Goal: Task Accomplishment & Management: Use online tool/utility

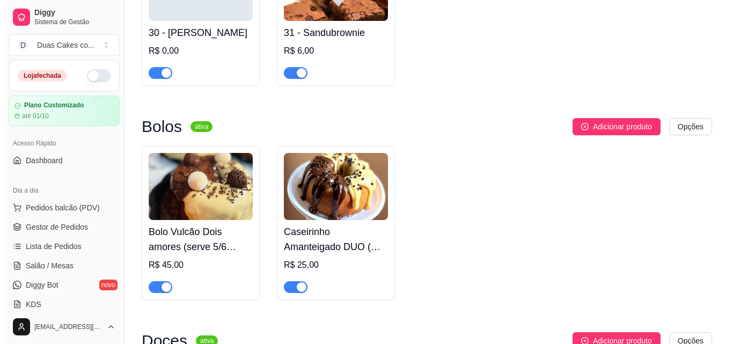
scroll to position [1877, 0]
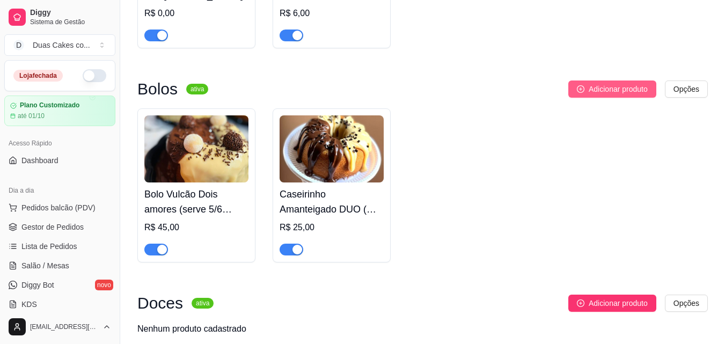
click at [625, 93] on span "Adicionar produto" at bounding box center [617, 89] width 59 height 12
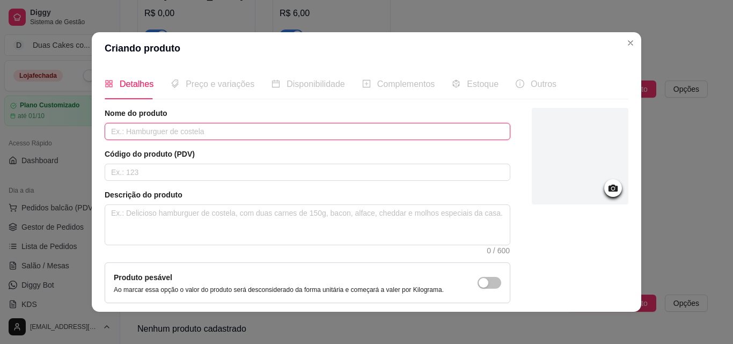
click at [305, 132] on input "text" at bounding box center [308, 131] width 406 height 17
type input "C"
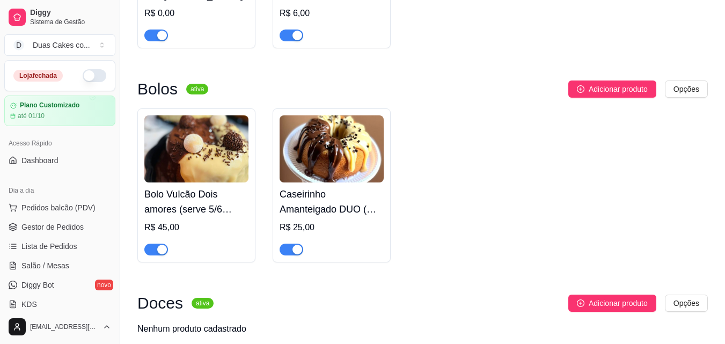
click at [301, 160] on img at bounding box center [331, 148] width 104 height 67
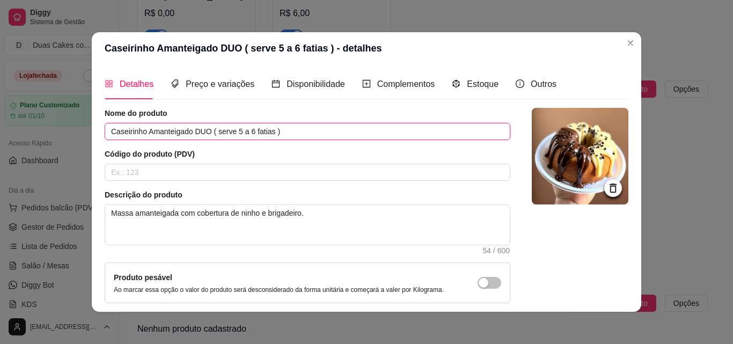
drag, startPoint x: 129, startPoint y: 129, endPoint x: 297, endPoint y: 122, distance: 168.0
click at [297, 122] on div "Nome do produto Caseirinho Amanteigado DUO ( serve 5 a 6 fatias )" at bounding box center [308, 124] width 406 height 32
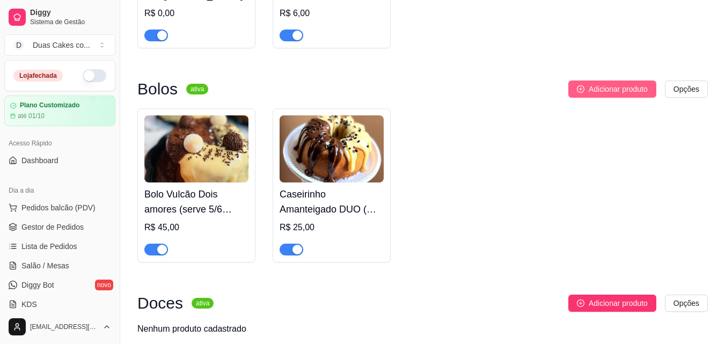
click at [580, 90] on button "Adicionar produto" at bounding box center [612, 88] width 88 height 17
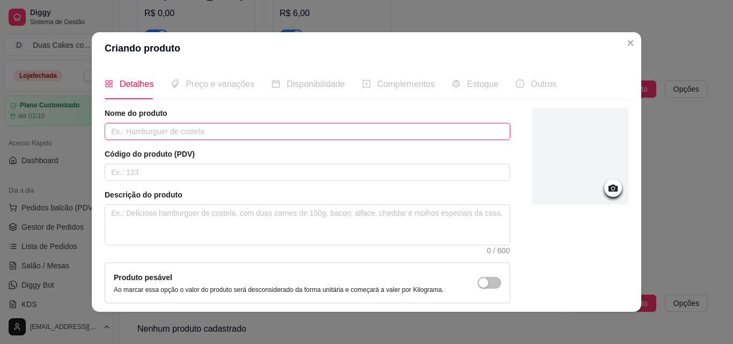
click at [141, 131] on input "text" at bounding box center [308, 131] width 406 height 17
paste input "Caseirinho Amanteigado DUO ( serve 5 a 6 fatias )"
drag, startPoint x: 144, startPoint y: 131, endPoint x: 207, endPoint y: 137, distance: 62.5
click at [207, 137] on input "Caseirinho Amanteigado DUO ( serve 5 a 6 fatias )" at bounding box center [308, 131] width 406 height 17
type input "Caseirinho de cenoura ( serve 5 a 6 fatias )"
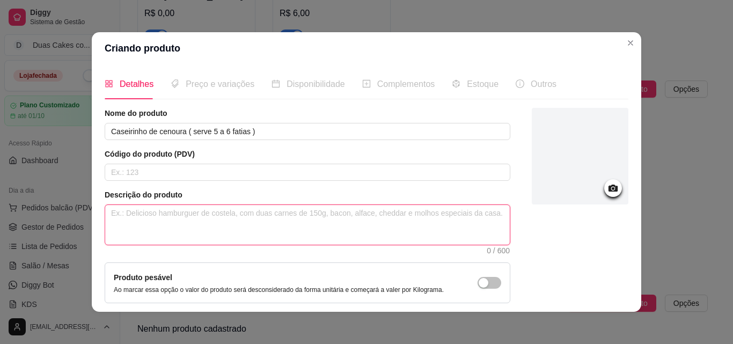
click at [185, 226] on textarea at bounding box center [307, 225] width 404 height 40
type textarea "M"
type textarea "Ma"
type textarea "Mas"
type textarea "Mass"
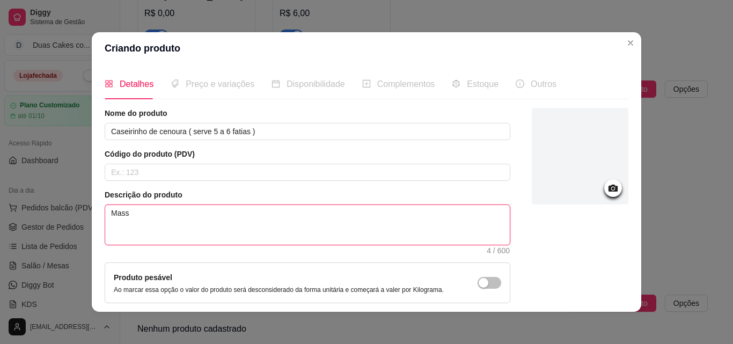
type textarea "Massa"
type textarea "Massa d"
type textarea "Massa de"
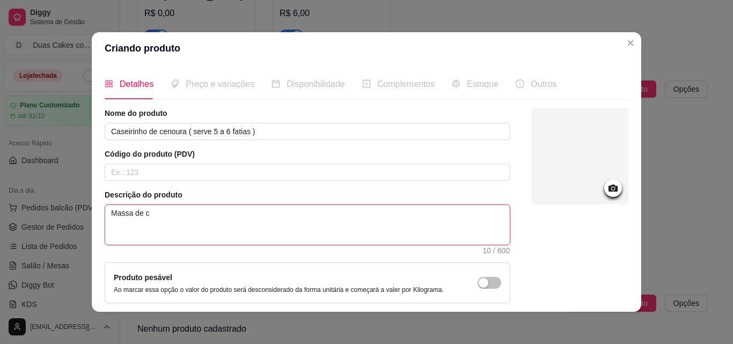
type textarea "Massa de ce"
type textarea "Massa de cen"
type textarea "Massa de ceno"
type textarea "Massa de cenou"
type textarea "Massa de cenour"
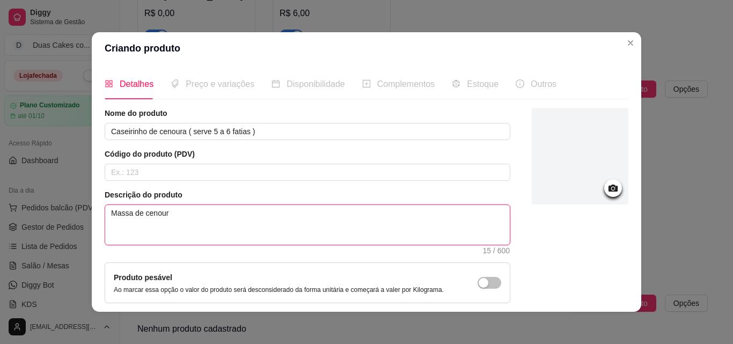
type textarea "Massa de cenoura"
type textarea "Massa de cenoura co"
type textarea "Massa de cenoura com"
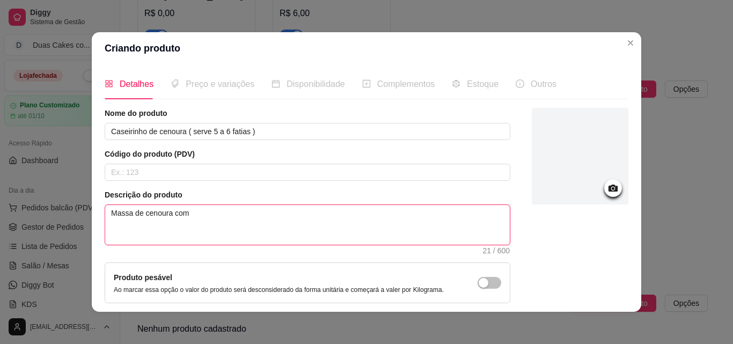
type textarea "Massa de cenoura com r"
type textarea "Massa de cenoura com re"
type textarea "Massa de cenoura com rec"
type textarea "Massa de cenoura com rech"
type textarea "Massa de cenoura com reche"
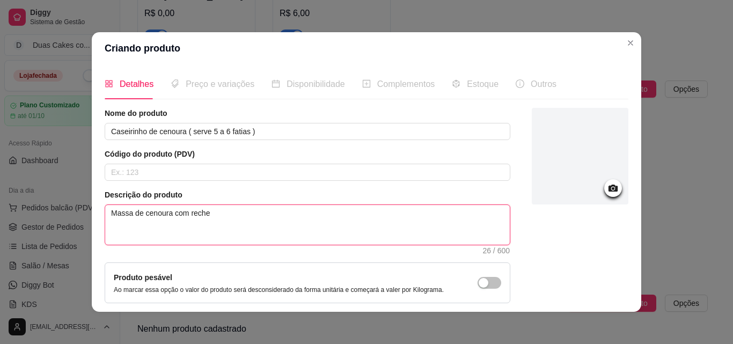
type textarea "Massa de cenoura com rechei"
type textarea "Massa de cenoura com recheio"
type textarea "Massa de cenoura com recheio d"
type textarea "Massa de cenoura com recheio de"
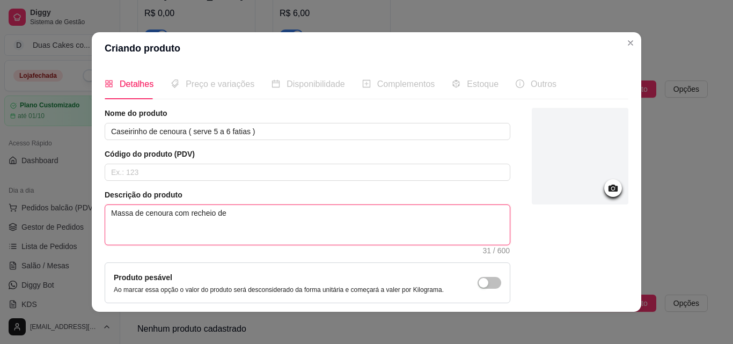
type textarea "Massa de cenoura com recheio de"
type textarea "Massa de cenoura com recheio de c"
type textarea "Massa de cenoura com recheio de ch"
type textarea "Massa de cenoura com recheio de cho"
type textarea "Massa de cenoura com recheio de choc"
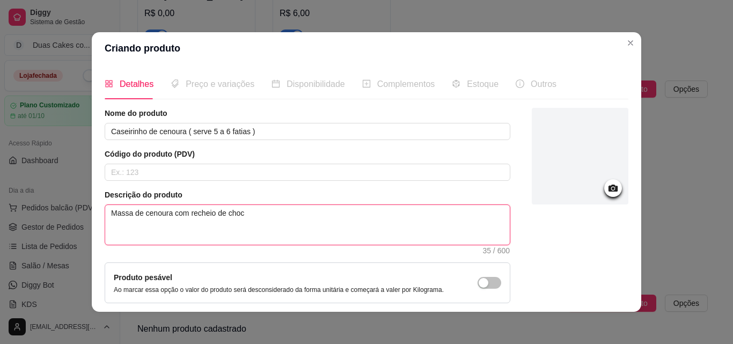
type textarea "Massa de cenoura com recheio de choco"
type textarea "Massa de cenoura com recheio de chocol"
type textarea "Massa de cenoura com recheio de chocola"
type textarea "Massa de cenoura com recheio de chocolat"
type textarea "Massa de cenoura com recheio de chocolate"
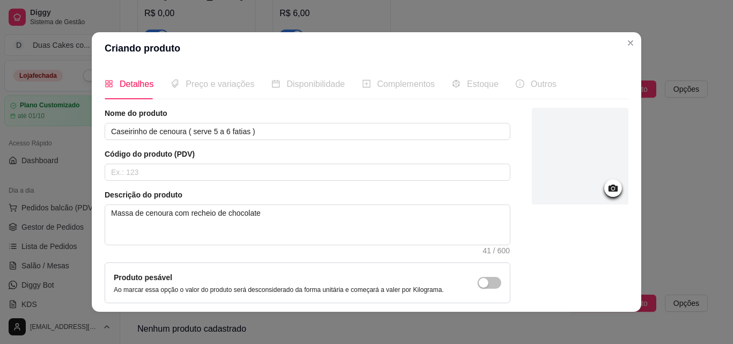
click at [608, 188] on icon at bounding box center [612, 188] width 9 height 7
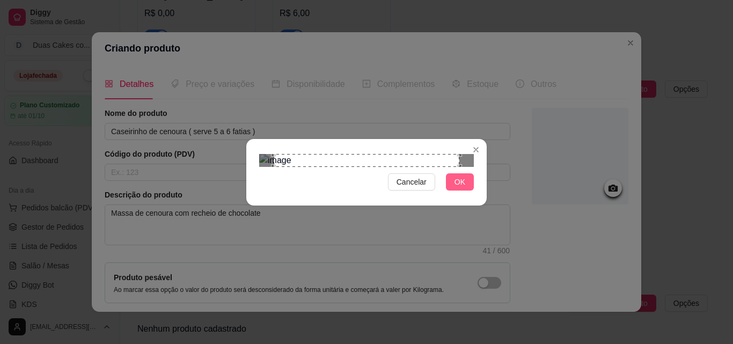
click at [458, 188] on span "OK" at bounding box center [459, 182] width 11 height 12
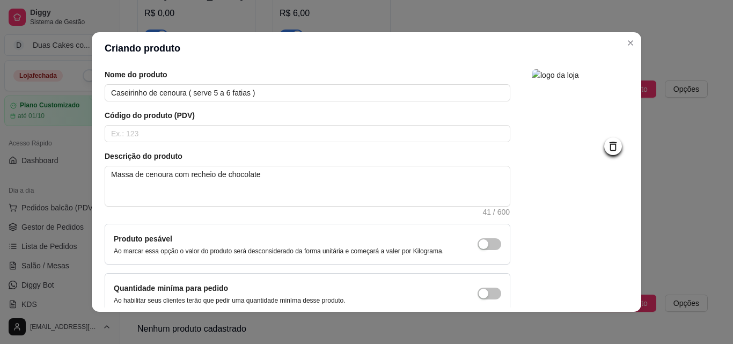
scroll to position [93, 0]
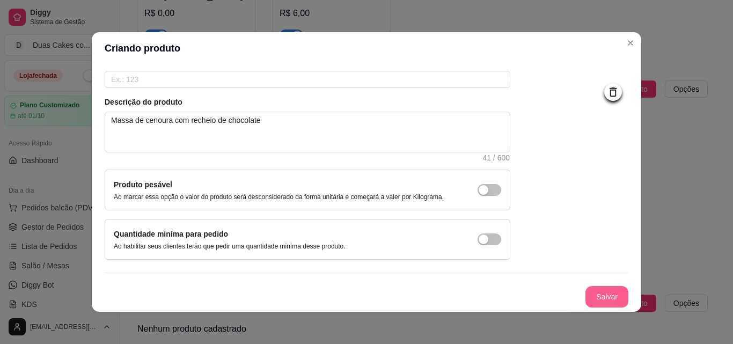
click at [601, 299] on button "Salvar" at bounding box center [606, 296] width 43 height 21
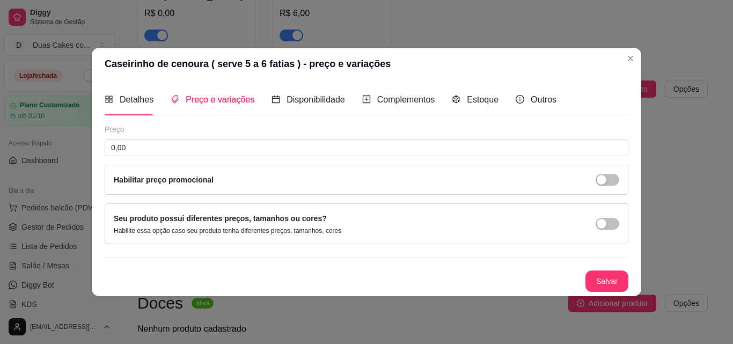
scroll to position [0, 0]
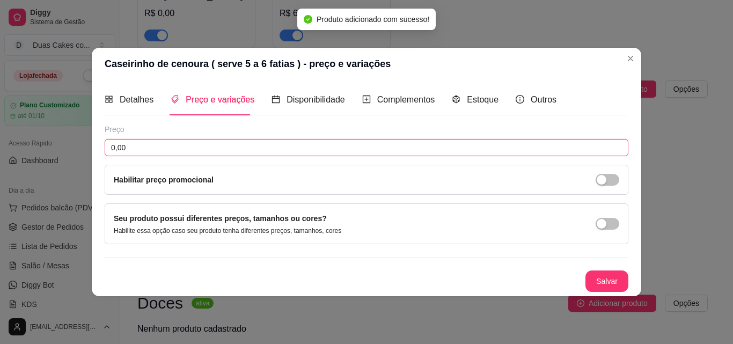
click at [158, 148] on input "0,00" at bounding box center [367, 147] width 524 height 17
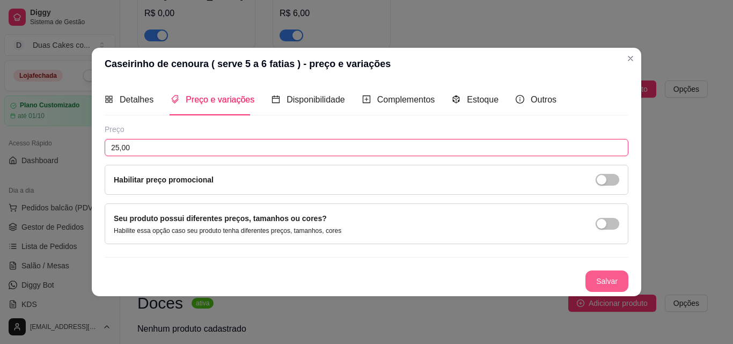
type input "25,00"
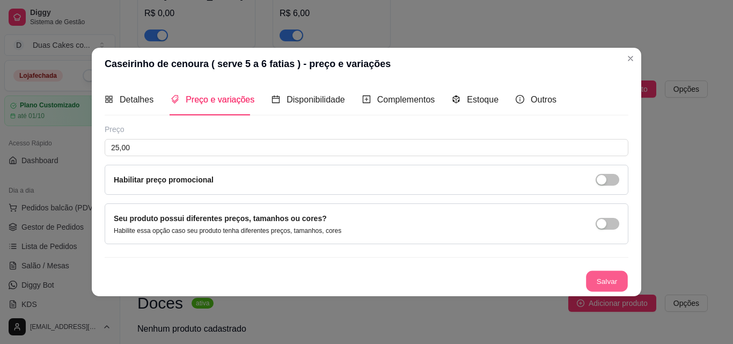
click at [595, 283] on button "Salvar" at bounding box center [607, 280] width 42 height 21
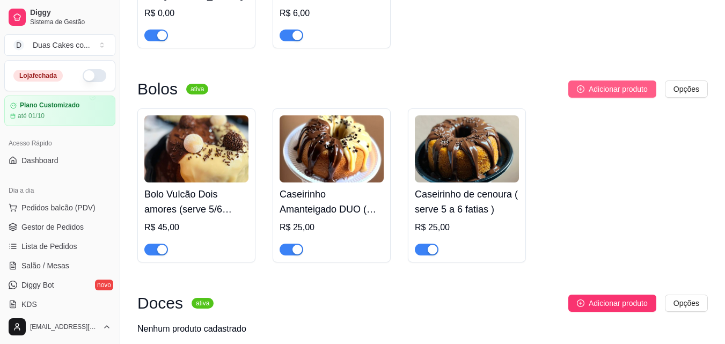
click at [611, 95] on span "Adicionar produto" at bounding box center [617, 89] width 59 height 12
click at [200, 173] on img at bounding box center [196, 148] width 104 height 67
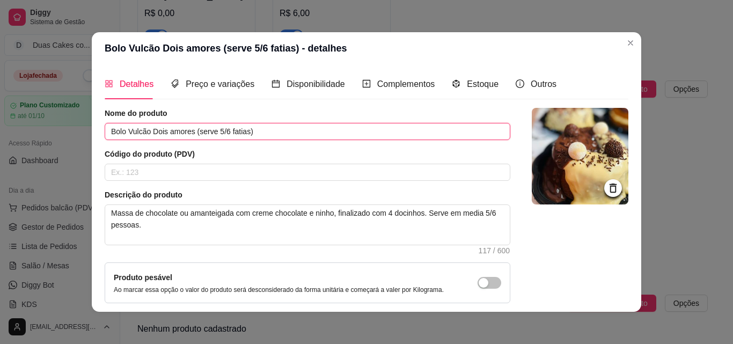
drag, startPoint x: 107, startPoint y: 134, endPoint x: 256, endPoint y: 150, distance: 150.0
click at [256, 150] on div "Nome do produto Bolo Vulcão Dois amores (serve 5/6 fatias) Código do produto (P…" at bounding box center [308, 230] width 406 height 245
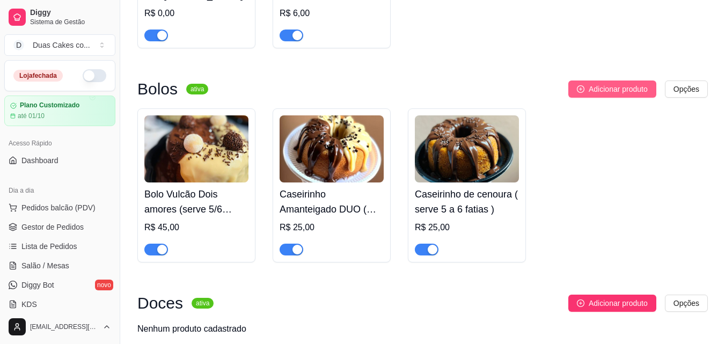
click at [611, 91] on span "Adicionar produto" at bounding box center [617, 89] width 59 height 12
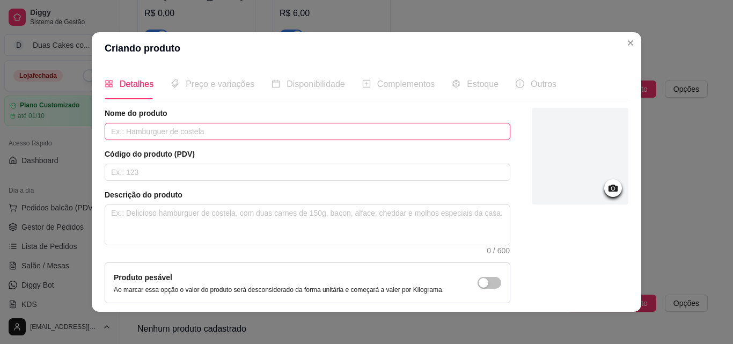
click at [194, 137] on input "text" at bounding box center [308, 131] width 406 height 17
paste input "Bolo Vulcão Dois amores (serve 5/6 fatias)"
drag, startPoint x: 149, startPoint y: 132, endPoint x: 190, endPoint y: 132, distance: 41.3
click at [190, 132] on input "Bolo Vulcão Dois amores (serve 5/6 fatias)" at bounding box center [308, 131] width 406 height 17
type input "Bolo Vulcão Cenoura com chocolate (serve 5/6 fatias)"
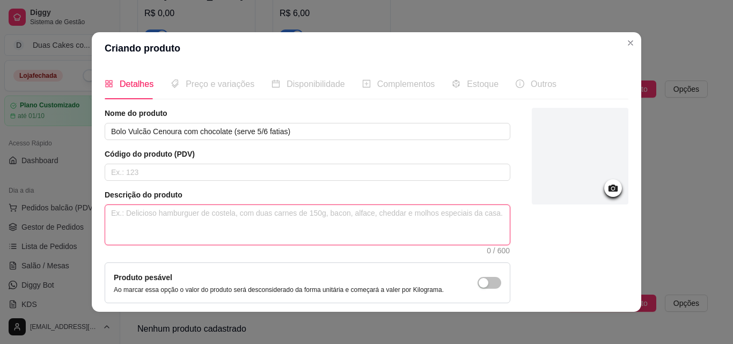
click at [176, 216] on textarea at bounding box center [307, 225] width 404 height 40
type textarea "b"
type textarea "bo"
type textarea "bol"
type textarea "bo"
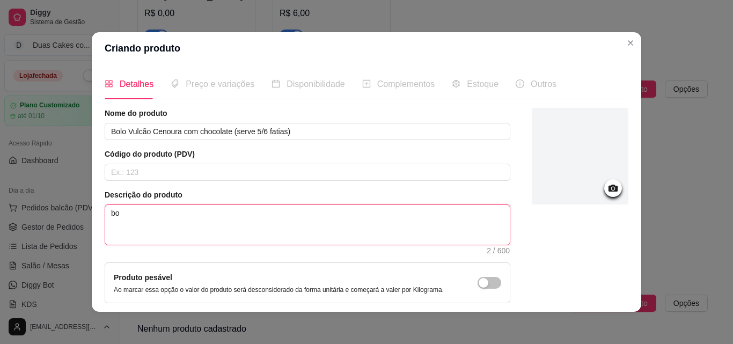
type textarea "b"
type textarea "m"
type textarea "ma"
type textarea "mas"
type textarea "mass"
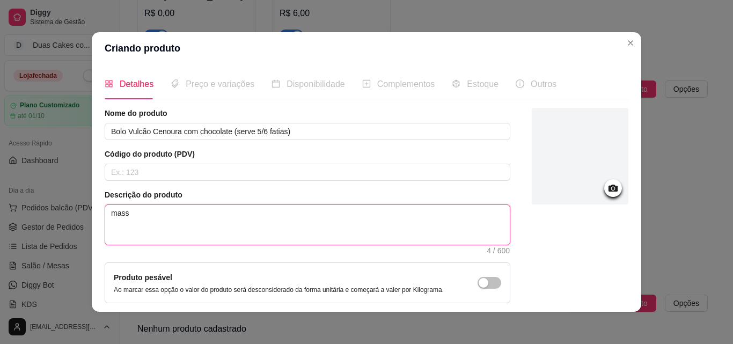
type textarea "massa"
type textarea "massa d"
type textarea "massa de"
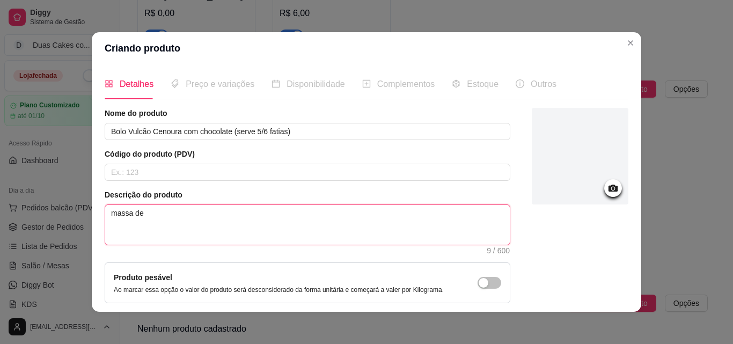
type textarea "massa de c"
type textarea "massa de ce"
type textarea "massa de ceno"
type textarea "massa de cenou"
type textarea "massa de cenour"
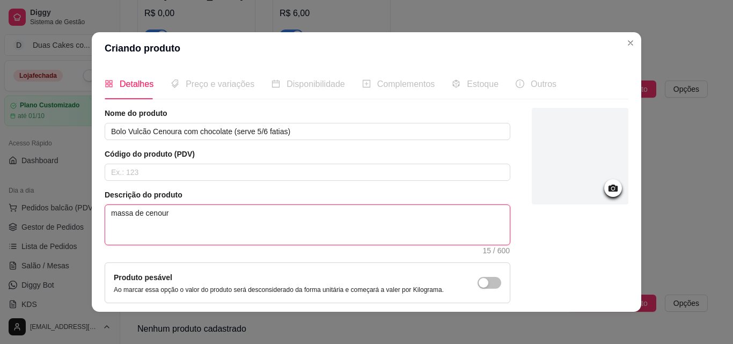
type textarea "massa de cenoura"
type textarea "massa de cenoura c"
type textarea "massa de cenoura co"
type textarea "massa de cenoura com"
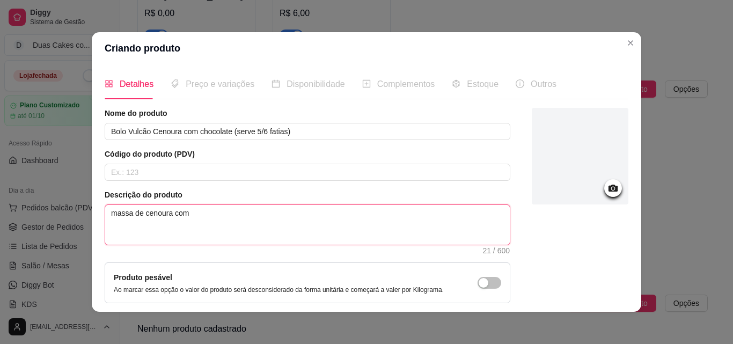
type textarea "massa de cenoura com r"
type textarea "massa de cenoura com re"
type textarea "massa de cenoura com rec"
type textarea "massa de cenoura com rech"
type textarea "massa de cenoura com reche"
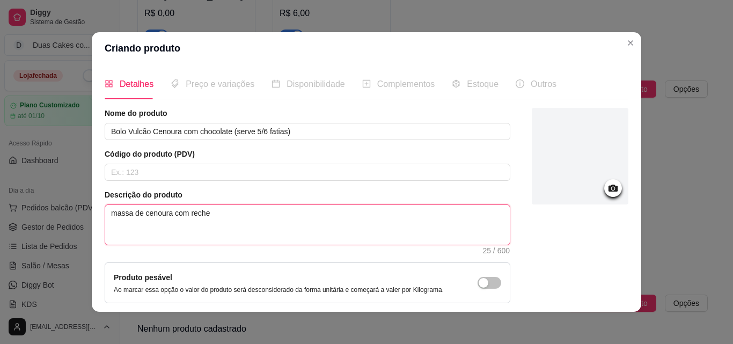
type textarea "massa de cenoura com rechei"
type textarea "massa de cenoura com recheio"
type textarea "massa de cenoura com recheio d"
type textarea "massa de cenoura com recheio de"
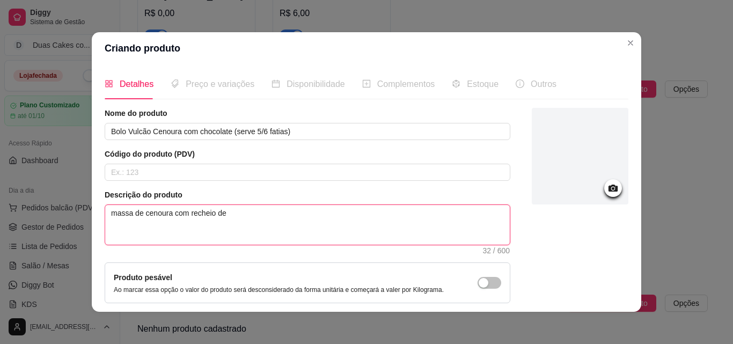
type textarea "massa de cenoura com recheio de"
type textarea "massa de cenoura com recheio de c"
type textarea "massa de cenoura com recheio de ch"
type textarea "massa de cenoura com recheio de cho"
type textarea "massa de cenoura com recheio de choc"
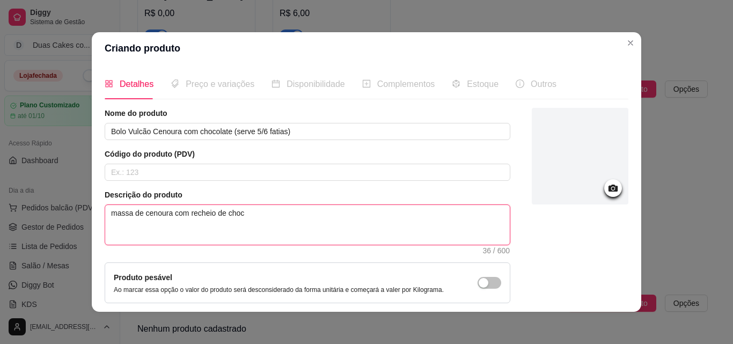
type textarea "massa de cenoura com recheio de choco"
type textarea "massa de cenoura com recheio de chocol"
type textarea "massa de cenoura com recheio de chocola"
type textarea "massa de cenoura com recheio de chocolat"
type textarea "massa de cenoura com recheio de chocolate"
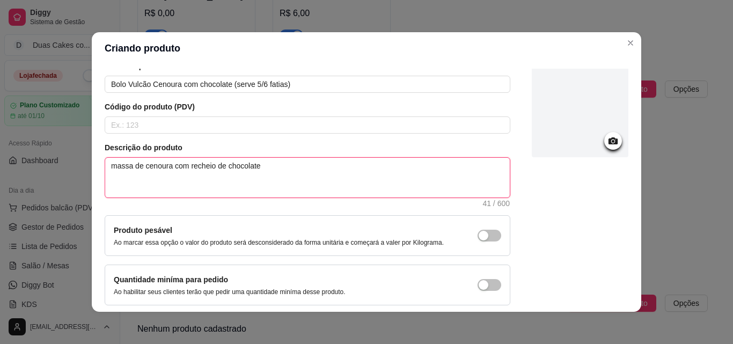
scroll to position [93, 0]
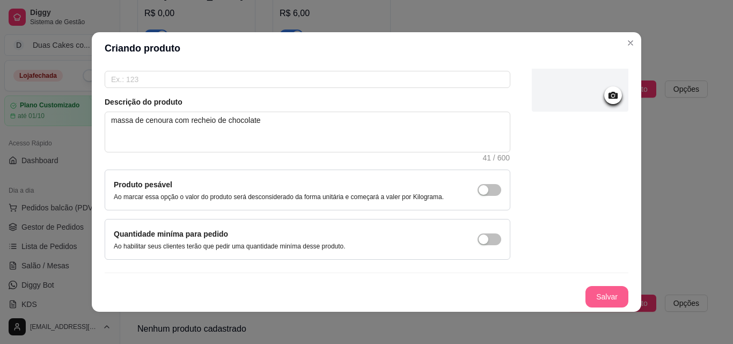
click at [585, 294] on button "Salvar" at bounding box center [606, 296] width 43 height 21
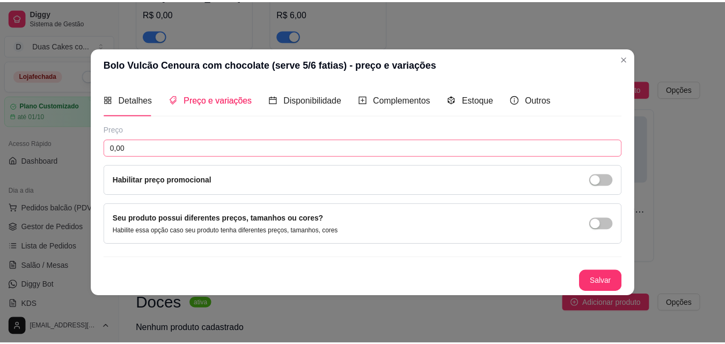
scroll to position [0, 0]
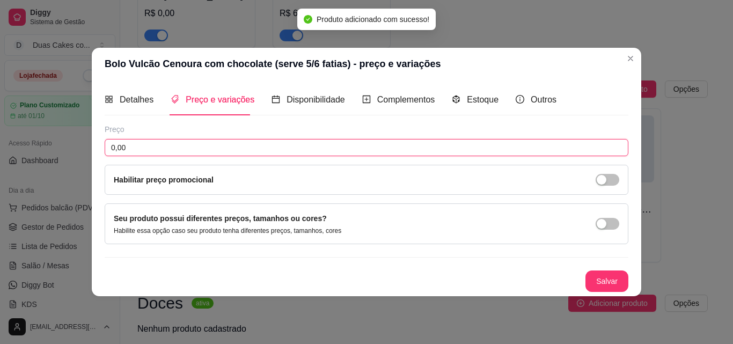
click at [191, 144] on input "0,00" at bounding box center [367, 147] width 524 height 17
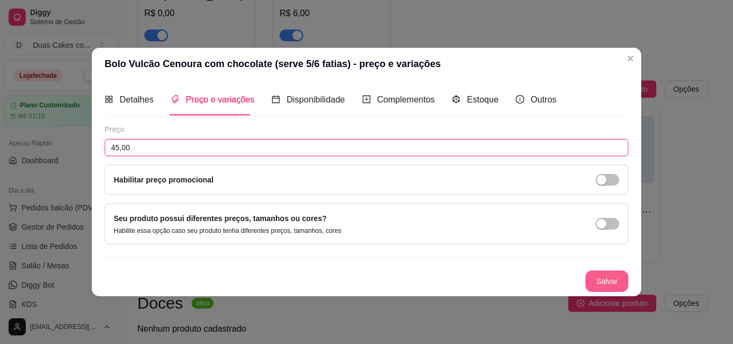
type input "45,00"
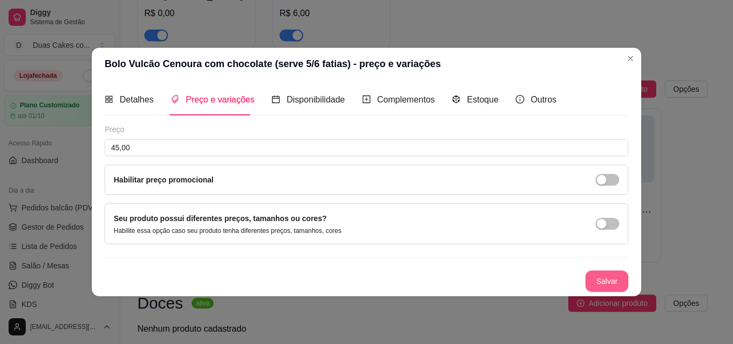
click at [623, 275] on button "Salvar" at bounding box center [606, 280] width 43 height 21
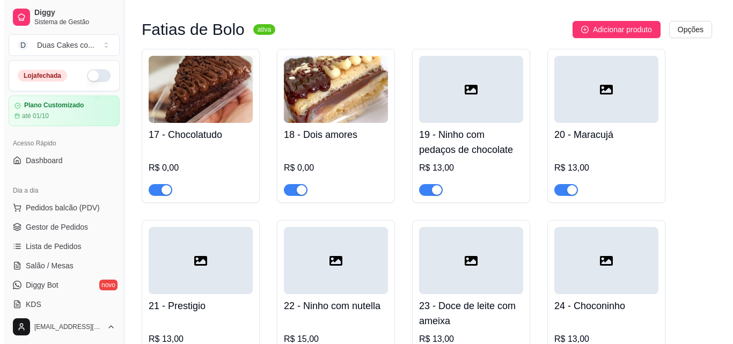
scroll to position [965, 0]
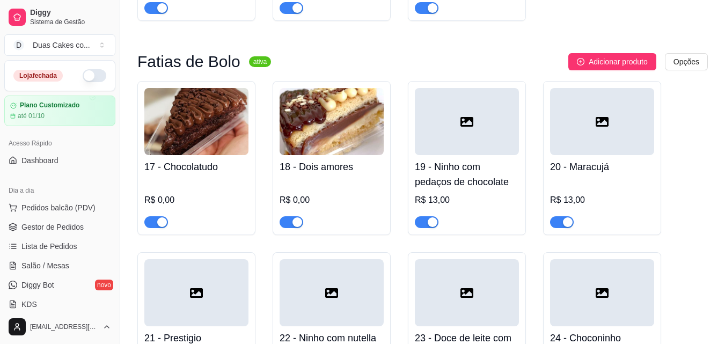
click at [472, 138] on div at bounding box center [467, 121] width 104 height 67
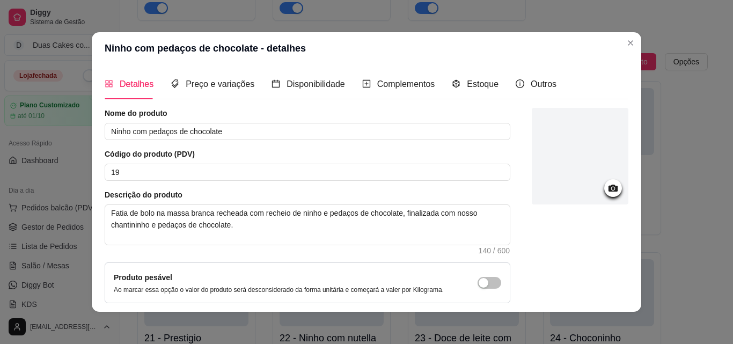
click at [608, 187] on icon at bounding box center [612, 188] width 9 height 7
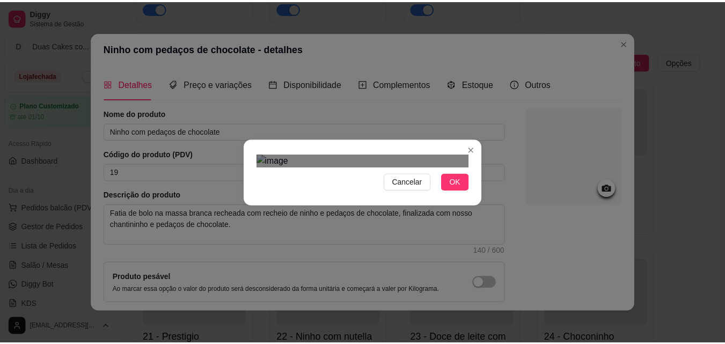
scroll to position [80, 0]
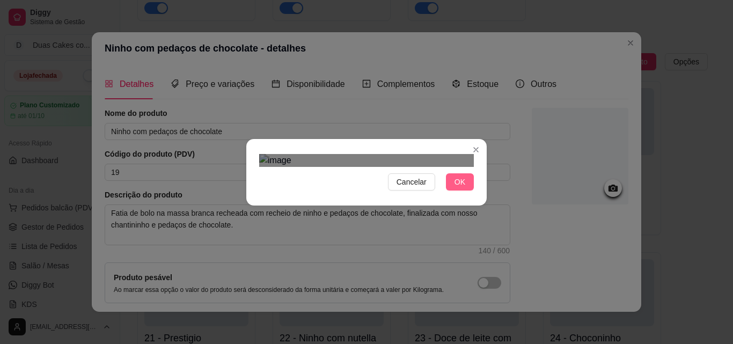
click at [461, 188] on span "OK" at bounding box center [459, 182] width 11 height 12
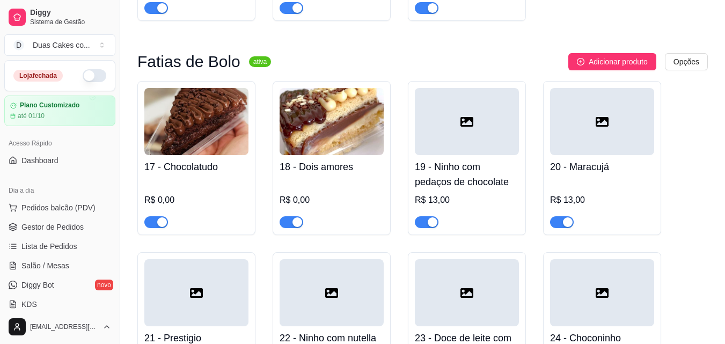
click at [599, 135] on div at bounding box center [602, 121] width 104 height 67
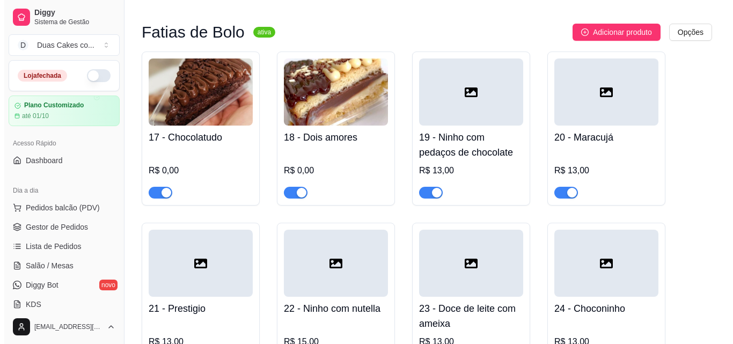
scroll to position [1019, 0]
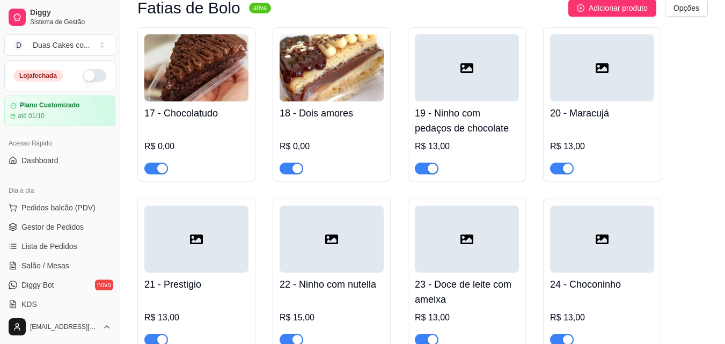
click at [196, 250] on div at bounding box center [196, 238] width 104 height 67
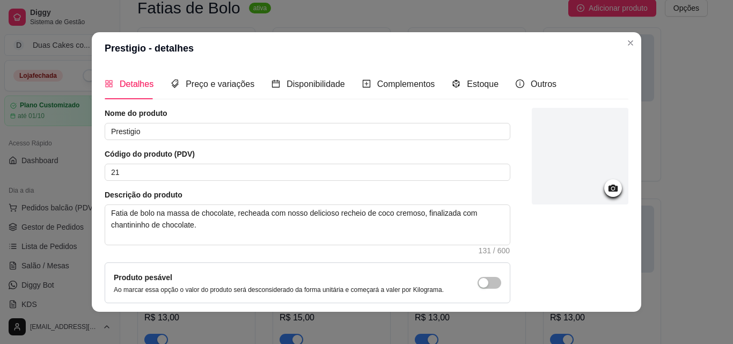
click at [608, 189] on div at bounding box center [613, 188] width 18 height 18
click at [608, 189] on icon at bounding box center [612, 188] width 9 height 7
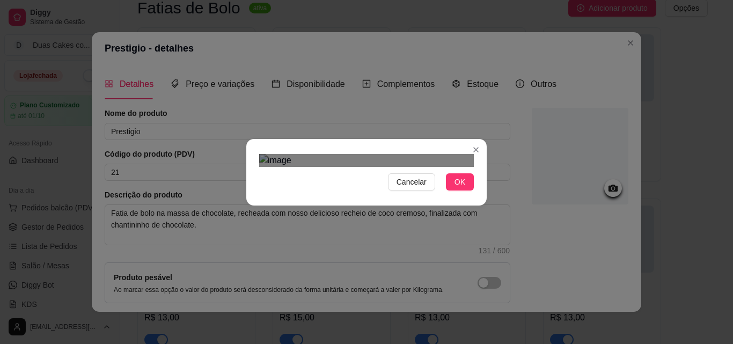
click at [441, 233] on div "Use the arrow keys to move the crop selection area" at bounding box center [356, 297] width 193 height 193
click at [454, 190] on button "OK" at bounding box center [460, 181] width 28 height 17
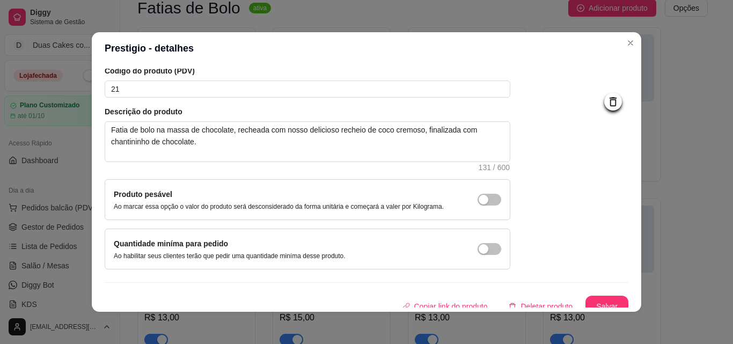
scroll to position [93, 0]
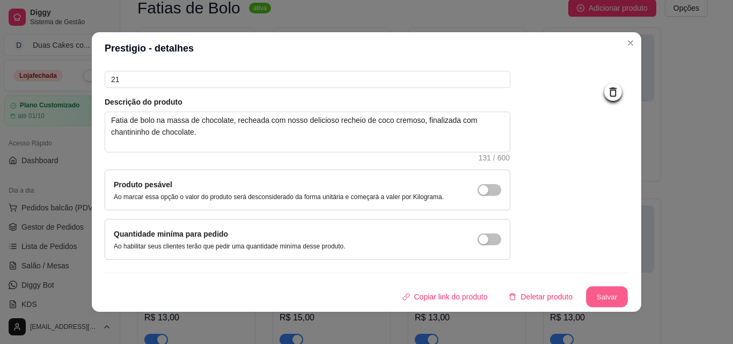
click at [600, 300] on button "Salvar" at bounding box center [607, 296] width 42 height 21
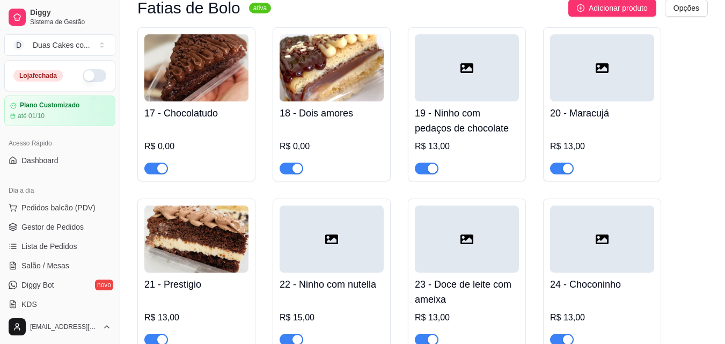
click at [593, 72] on div at bounding box center [602, 67] width 104 height 67
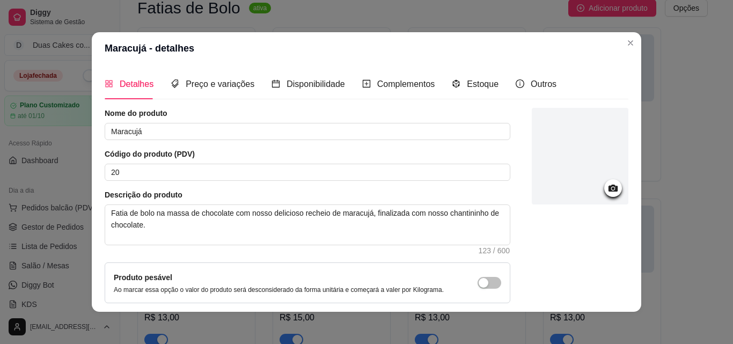
click at [608, 190] on div at bounding box center [613, 188] width 18 height 18
click at [607, 189] on icon at bounding box center [613, 188] width 12 height 12
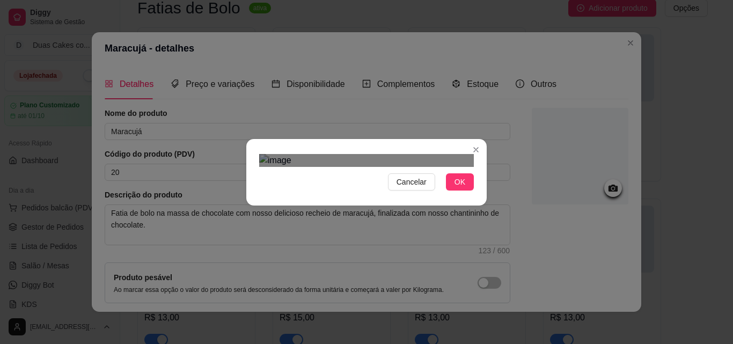
click at [444, 167] on img at bounding box center [366, 160] width 215 height 13
click at [279, 167] on div at bounding box center [366, 160] width 215 height 13
click at [348, 219] on div "Use the arrow keys to move the crop selection area" at bounding box center [358, 299] width 161 height 161
click at [296, 154] on div at bounding box center [366, 160] width 215 height 13
click at [458, 188] on span "OK" at bounding box center [459, 182] width 11 height 12
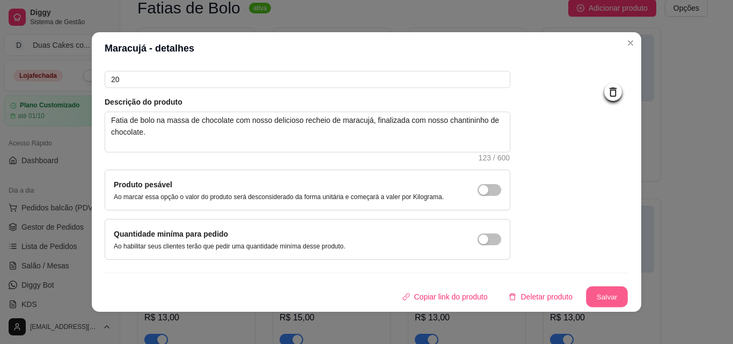
click at [605, 294] on button "Salvar" at bounding box center [607, 296] width 42 height 21
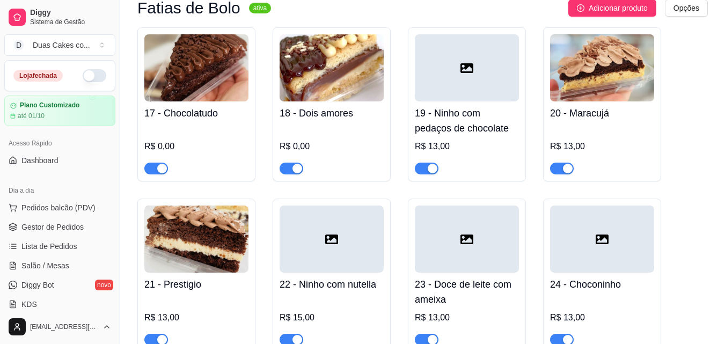
click at [351, 244] on div at bounding box center [331, 238] width 104 height 67
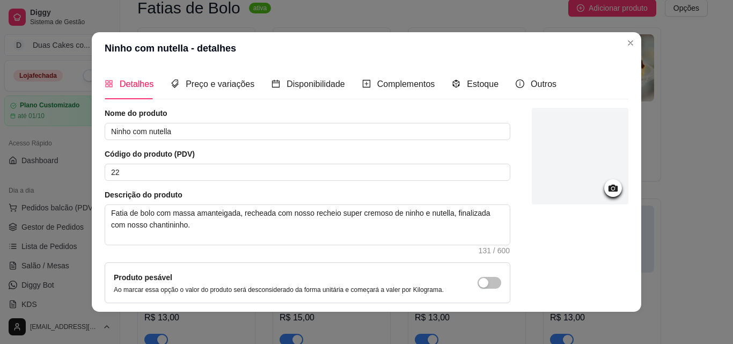
click at [607, 189] on icon at bounding box center [613, 188] width 12 height 12
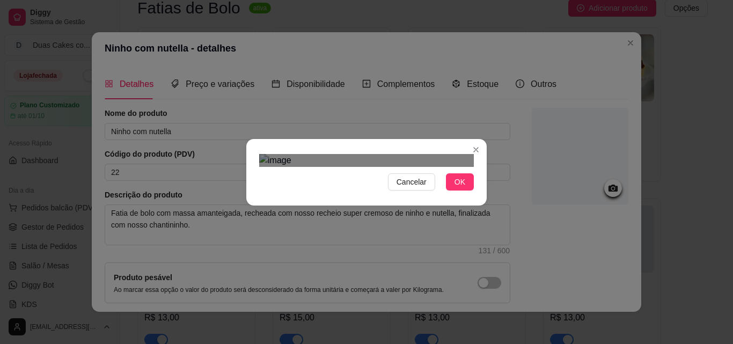
click at [452, 204] on div "Use the arrow keys to move the crop selection area" at bounding box center [370, 277] width 193 height 193
click at [448, 190] on button "OK" at bounding box center [460, 181] width 28 height 17
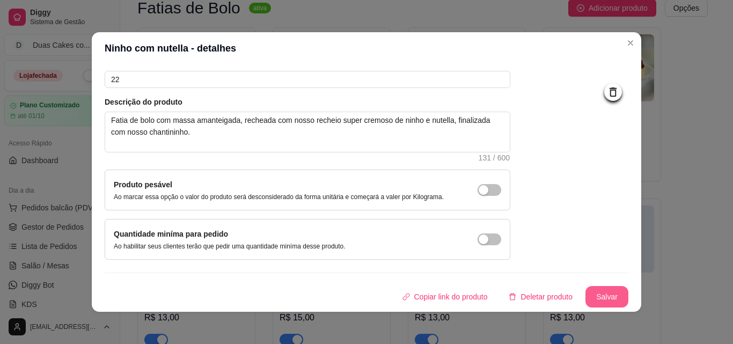
click at [605, 296] on button "Salvar" at bounding box center [606, 296] width 43 height 21
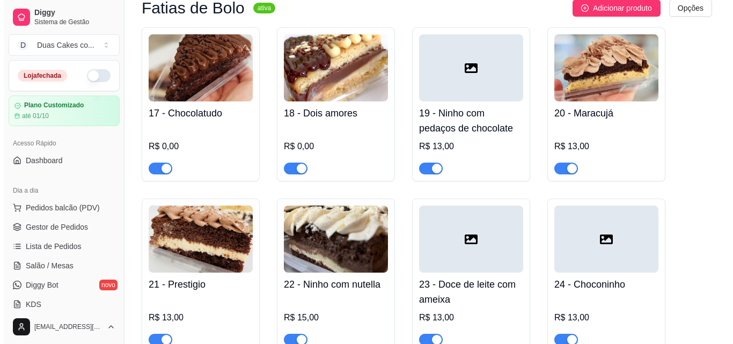
scroll to position [1073, 0]
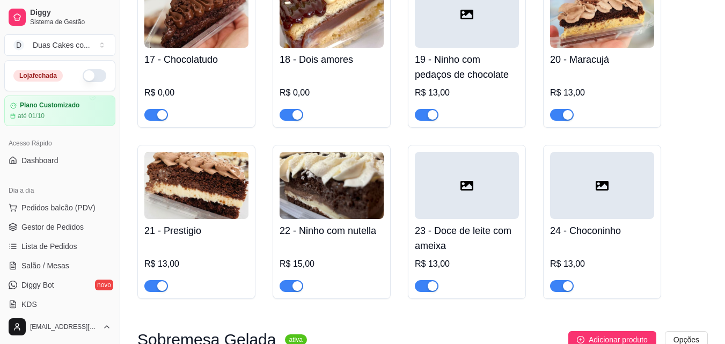
click at [357, 210] on img at bounding box center [331, 185] width 104 height 67
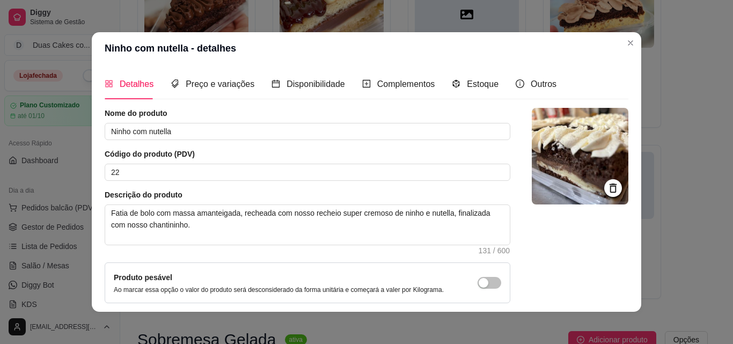
click at [607, 185] on icon at bounding box center [613, 188] width 12 height 12
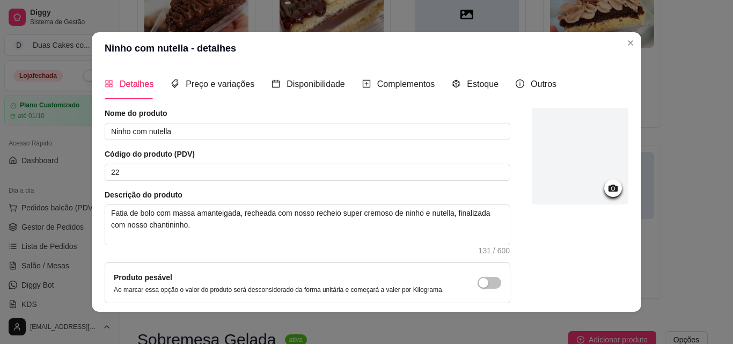
click at [607, 183] on icon at bounding box center [613, 188] width 12 height 12
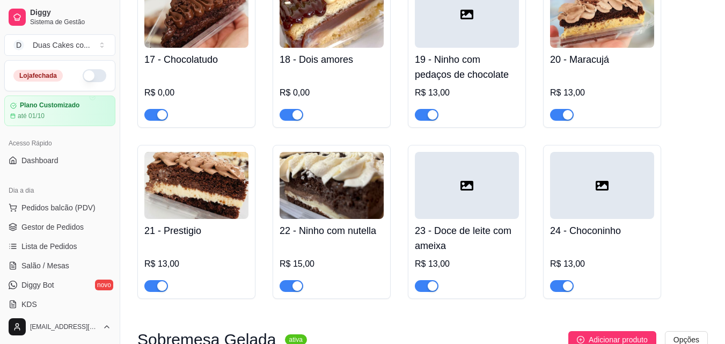
click at [624, 203] on div at bounding box center [602, 185] width 104 height 67
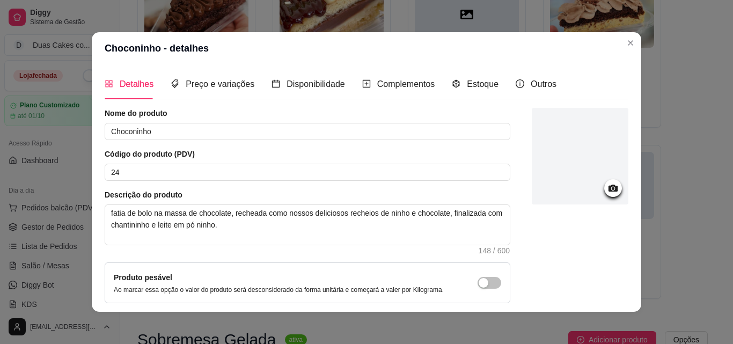
click at [607, 190] on icon at bounding box center [613, 188] width 12 height 12
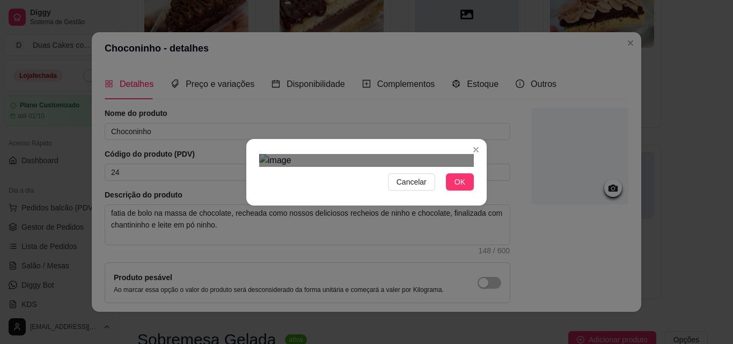
click at [441, 192] on div "Use the arrow keys to move the crop selection area" at bounding box center [366, 284] width 193 height 193
click at [459, 188] on span "OK" at bounding box center [459, 182] width 11 height 12
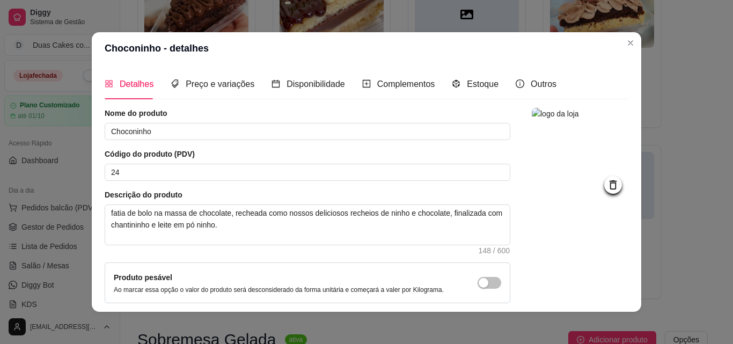
scroll to position [93, 0]
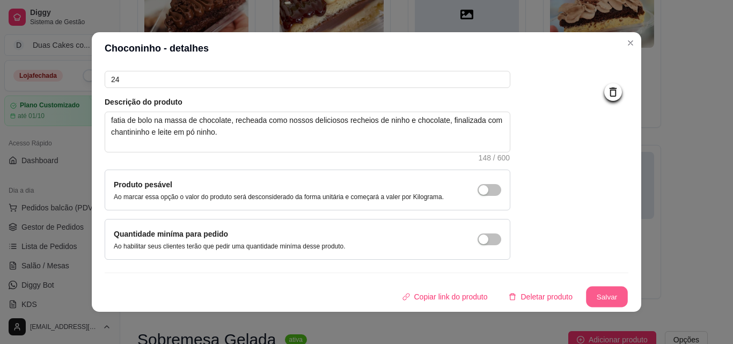
click at [593, 296] on button "Salvar" at bounding box center [607, 296] width 42 height 21
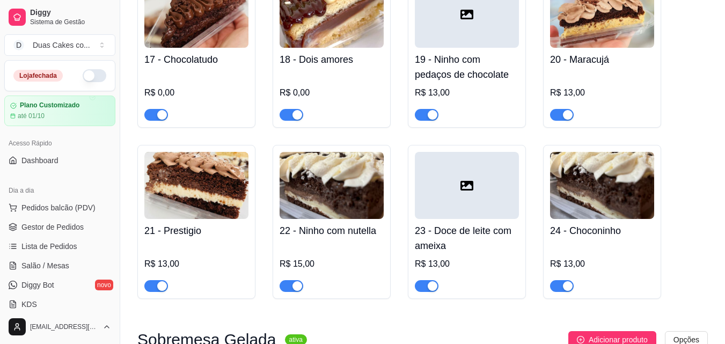
click at [341, 189] on img at bounding box center [331, 185] width 104 height 67
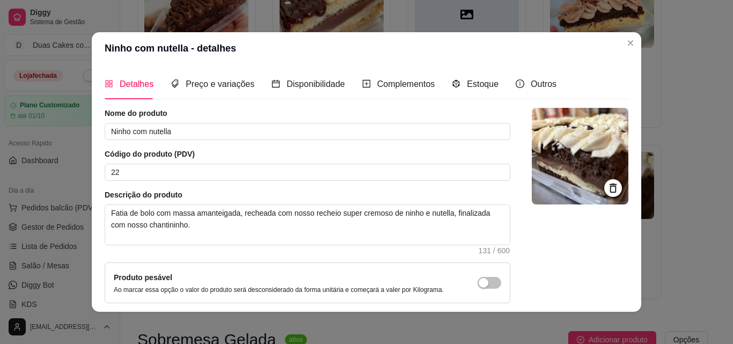
click at [607, 183] on icon at bounding box center [613, 188] width 12 height 12
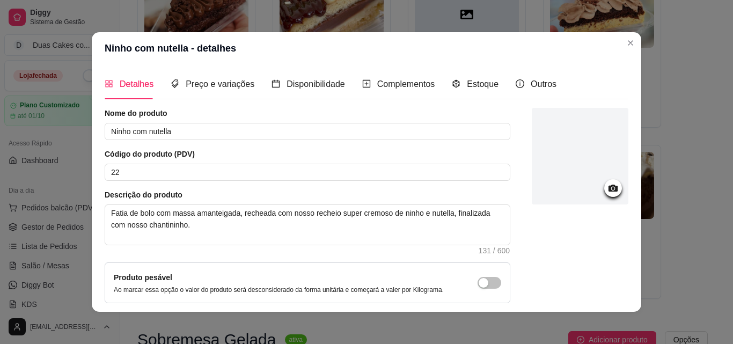
click at [607, 183] on icon at bounding box center [613, 188] width 12 height 12
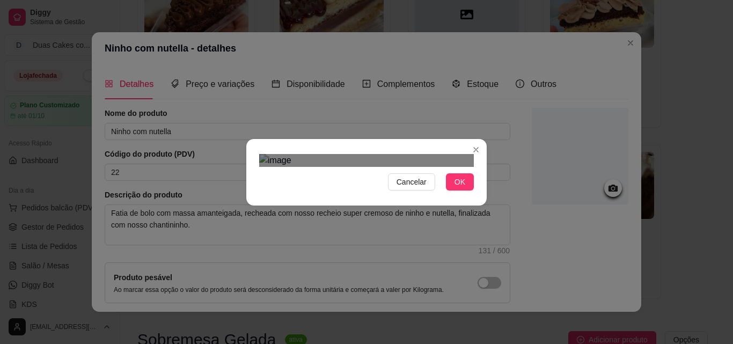
click at [438, 264] on div "Use the arrow keys to move the crop selection area" at bounding box center [361, 314] width 193 height 193
click at [436, 167] on div at bounding box center [366, 160] width 215 height 13
click at [416, 235] on div "Use the arrow keys to move the crop selection area" at bounding box center [351, 314] width 174 height 174
click at [454, 188] on span "OK" at bounding box center [459, 182] width 11 height 12
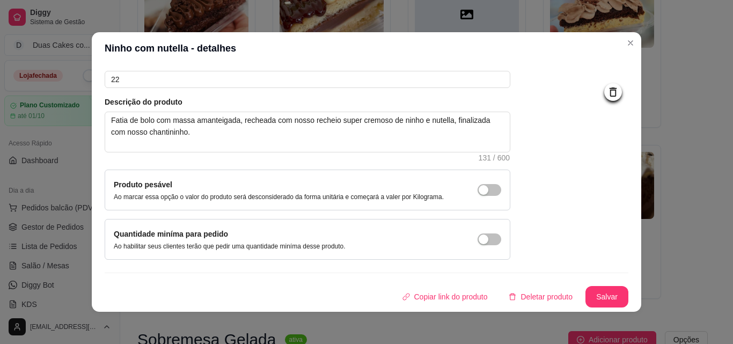
scroll to position [2, 0]
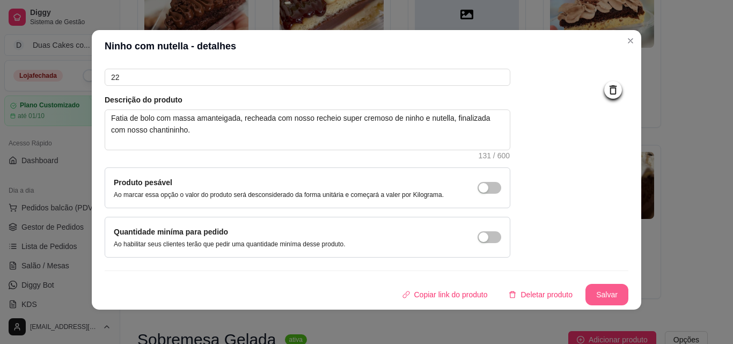
click at [591, 292] on button "Salvar" at bounding box center [606, 294] width 43 height 21
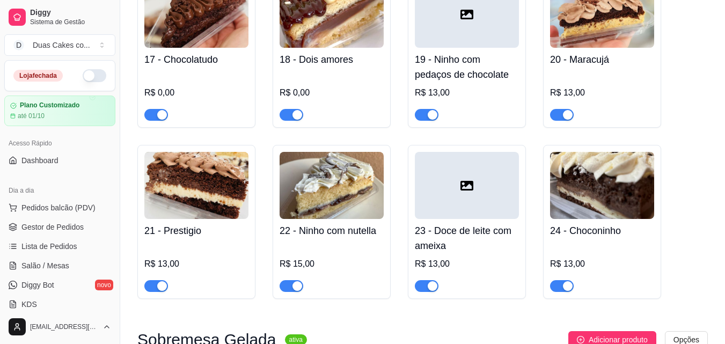
click at [448, 41] on div at bounding box center [467, 14] width 104 height 67
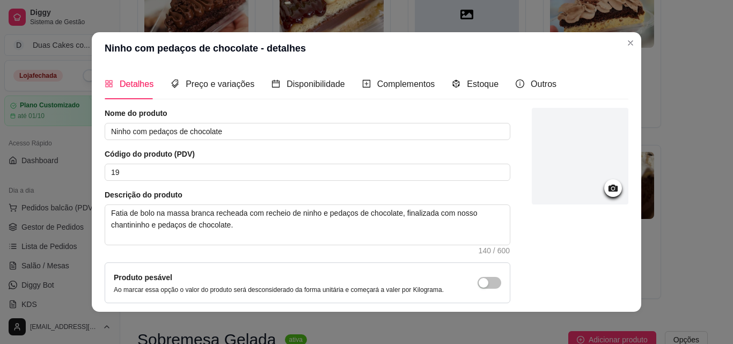
click at [607, 191] on icon at bounding box center [613, 188] width 12 height 12
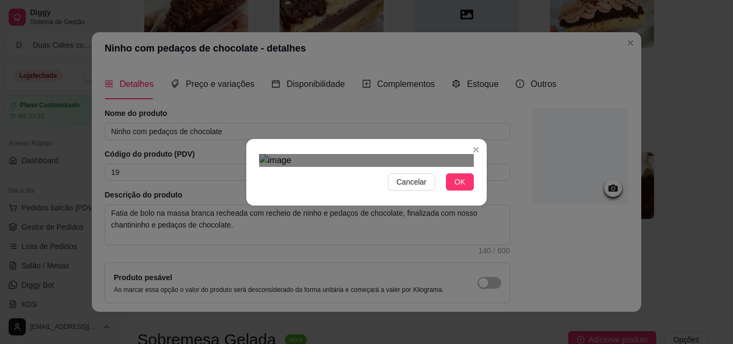
click at [454, 188] on span "OK" at bounding box center [459, 182] width 11 height 12
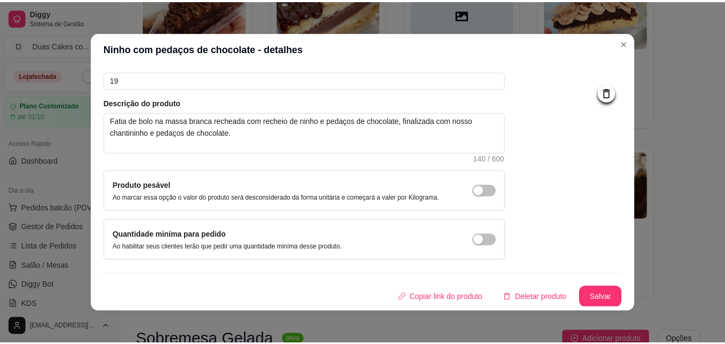
scroll to position [93, 0]
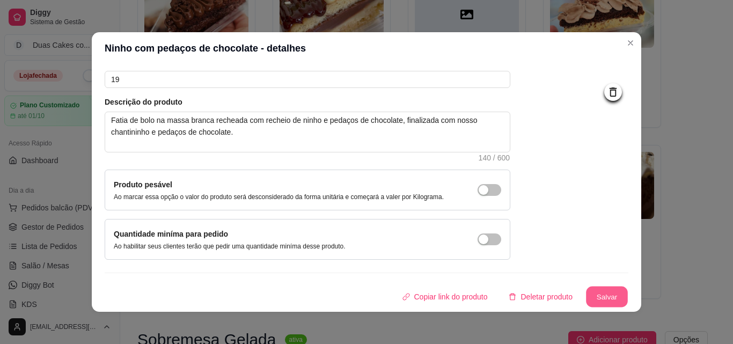
click at [593, 299] on button "Salvar" at bounding box center [607, 296] width 42 height 21
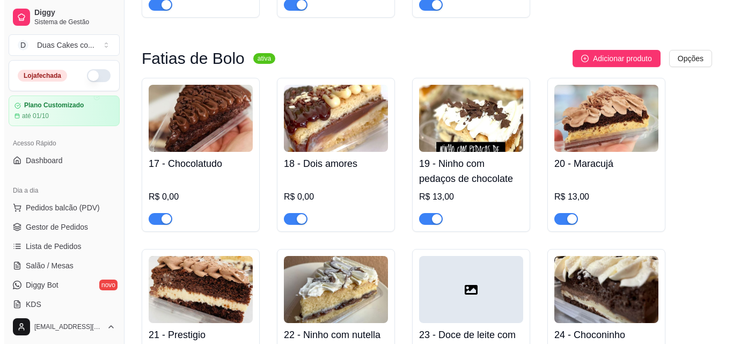
scroll to position [965, 0]
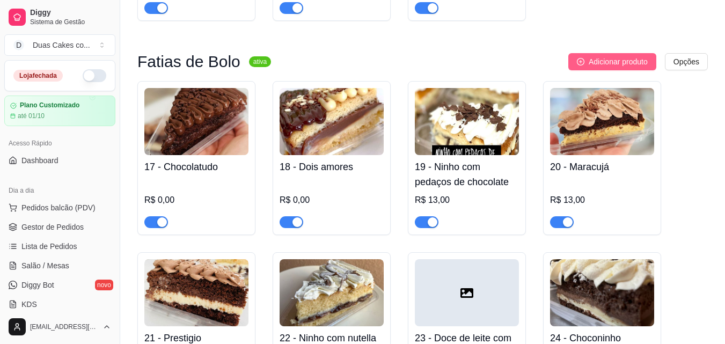
click at [588, 63] on span "Adicionar produto" at bounding box center [617, 62] width 59 height 12
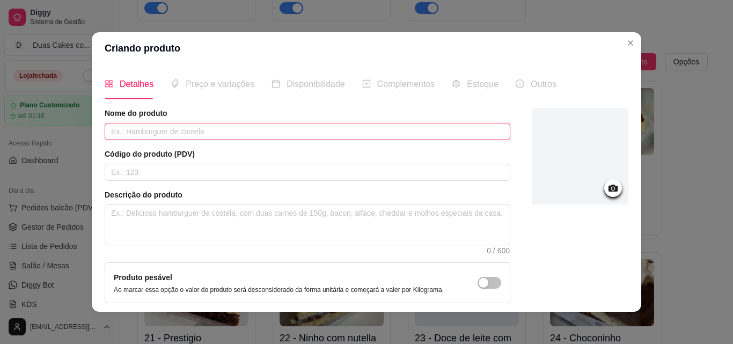
click at [190, 136] on input "text" at bounding box center [308, 131] width 406 height 17
type input "RedVelvet com ninho"
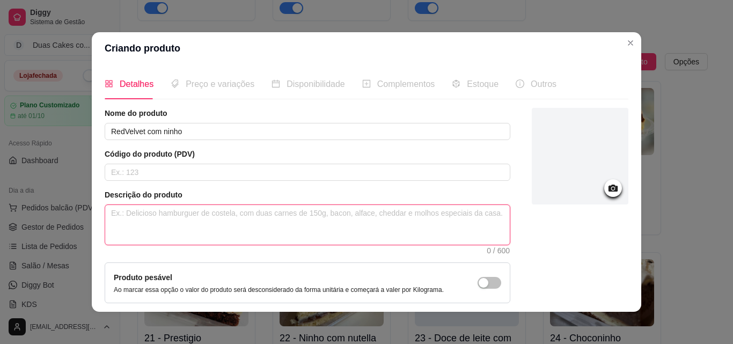
click at [161, 235] on textarea at bounding box center [307, 225] width 404 height 40
type textarea "M"
type textarea "Ma"
type textarea "Mas"
type textarea "Mass"
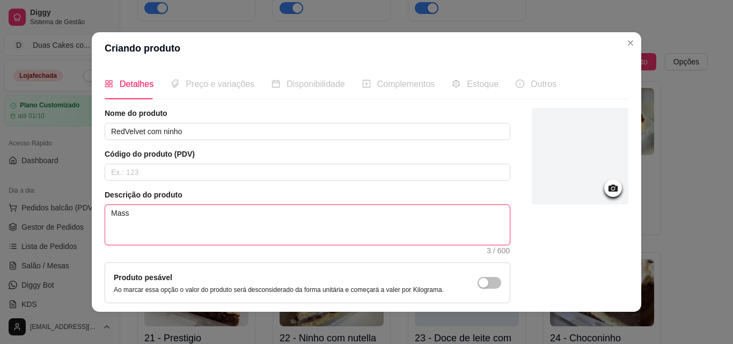
type textarea "Massa"
type textarea "Massa r"
type textarea "Massa re"
type textarea "Massa red"
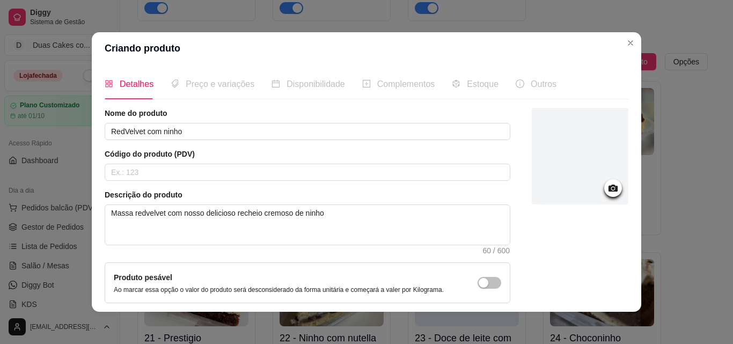
click at [608, 186] on icon at bounding box center [612, 188] width 9 height 7
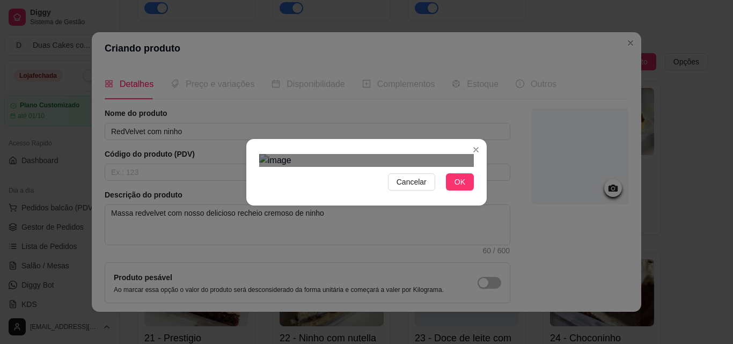
click at [436, 218] on div "Use the arrow keys to move the crop selection area" at bounding box center [366, 303] width 193 height 193
click at [433, 167] on div at bounding box center [366, 160] width 215 height 13
click at [426, 234] on div "Use the arrow keys to move the crop selection area" at bounding box center [359, 299] width 167 height 167
click at [456, 188] on span "OK" at bounding box center [459, 182] width 11 height 12
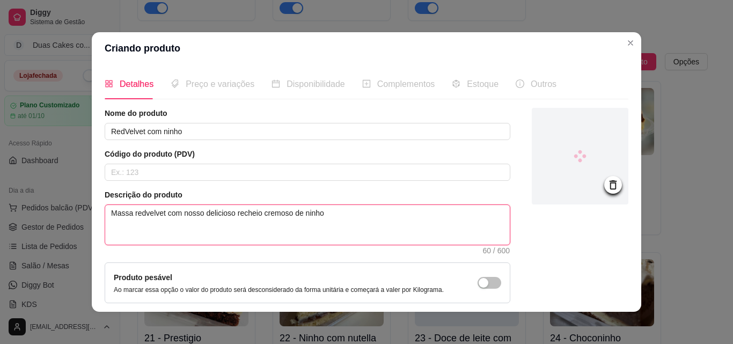
click at [330, 214] on textarea "Massa redvelvet com nosso delicioso recheio cremoso de ninho" at bounding box center [307, 225] width 404 height 40
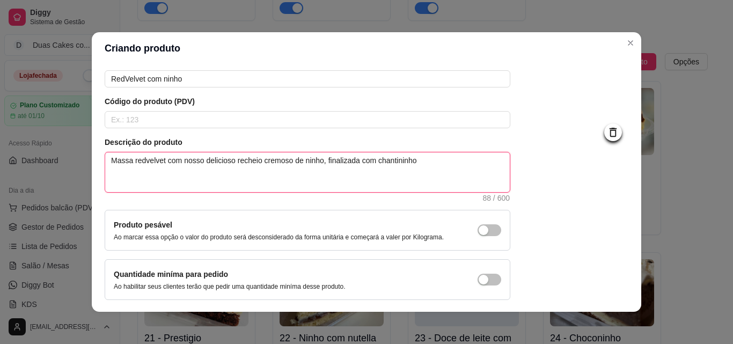
scroll to position [93, 0]
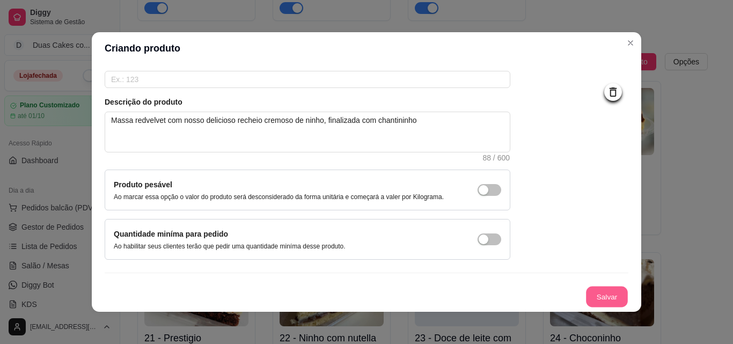
click at [596, 294] on button "Salvar" at bounding box center [607, 296] width 42 height 21
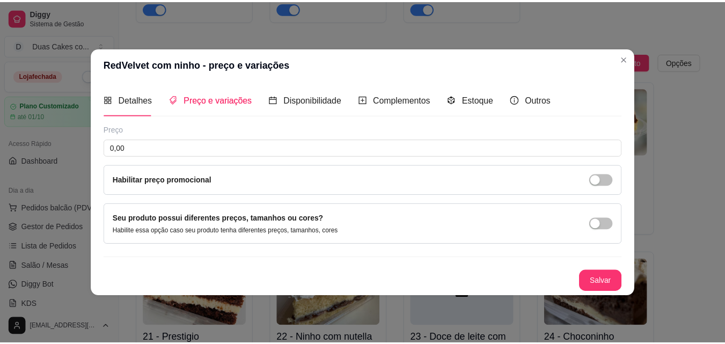
scroll to position [0, 0]
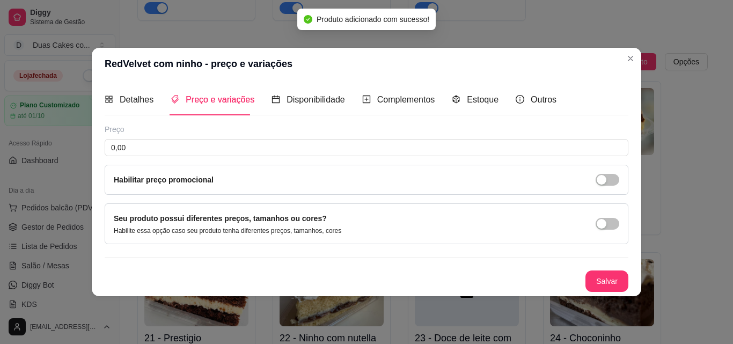
click at [210, 156] on div "Preço 0,00 Habilitar preço promocional" at bounding box center [367, 159] width 524 height 71
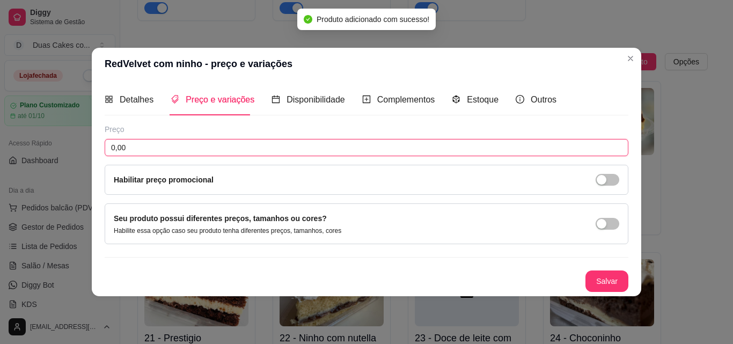
click at [219, 144] on input "0,00" at bounding box center [367, 147] width 524 height 17
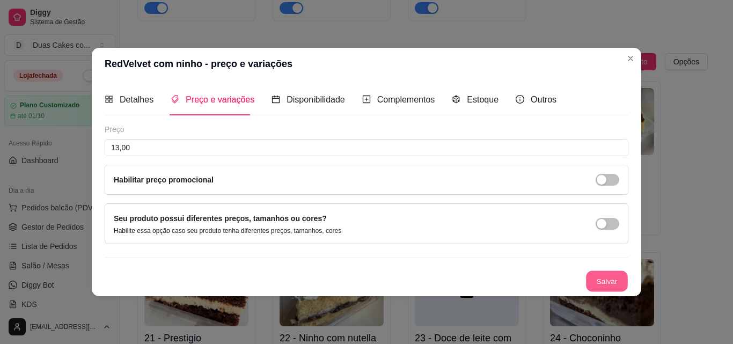
click at [593, 279] on button "Salvar" at bounding box center [607, 280] width 42 height 21
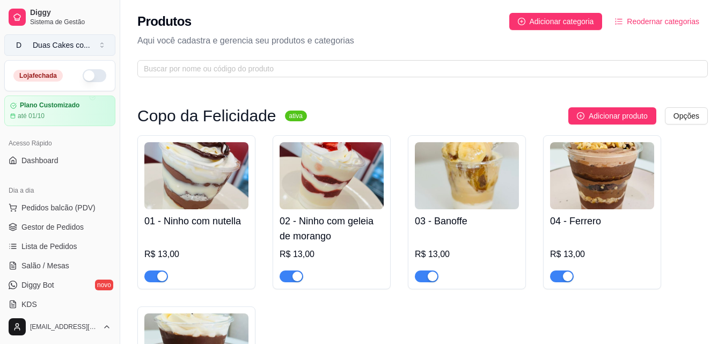
click at [63, 49] on div "Duas Cakes co ..." at bounding box center [61, 45] width 57 height 11
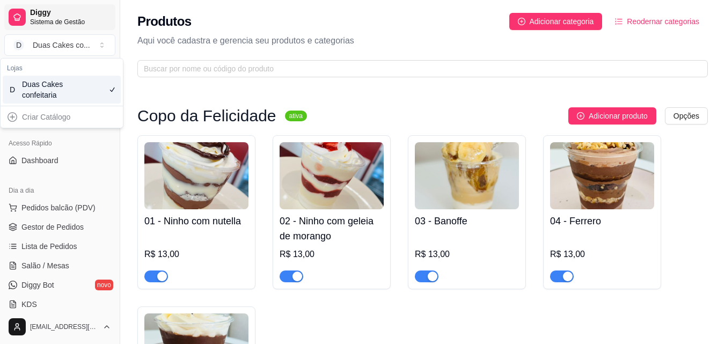
click at [48, 20] on span "Sistema de Gestão" at bounding box center [70, 22] width 81 height 9
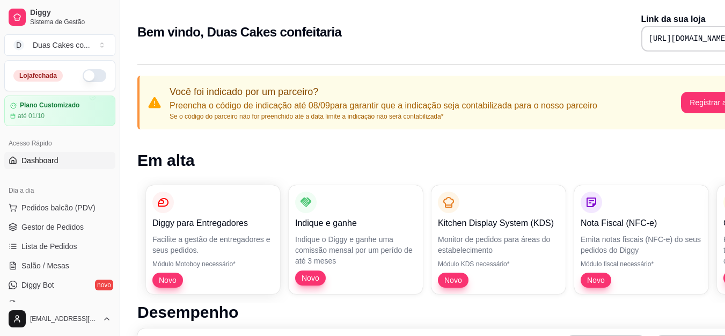
click at [648, 41] on pre "[URL][DOMAIN_NAME]" at bounding box center [688, 38] width 81 height 11
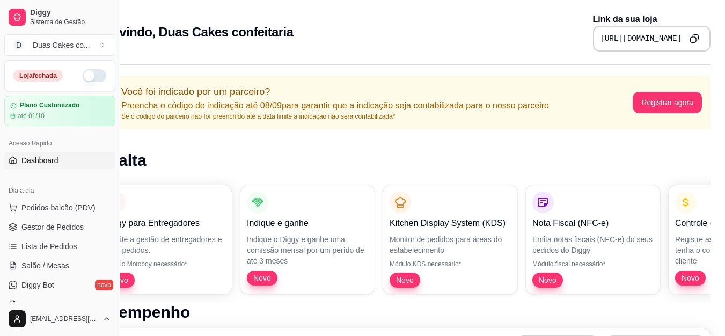
click at [695, 39] on icon "Copy to clipboard" at bounding box center [694, 39] width 10 height 10
click at [693, 40] on icon "Copy to clipboard" at bounding box center [693, 40] width 6 height 6
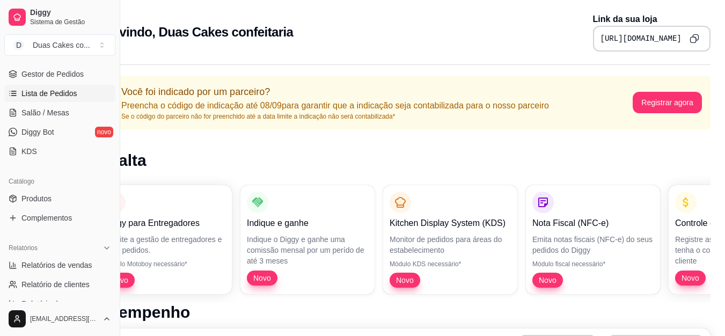
scroll to position [161, 0]
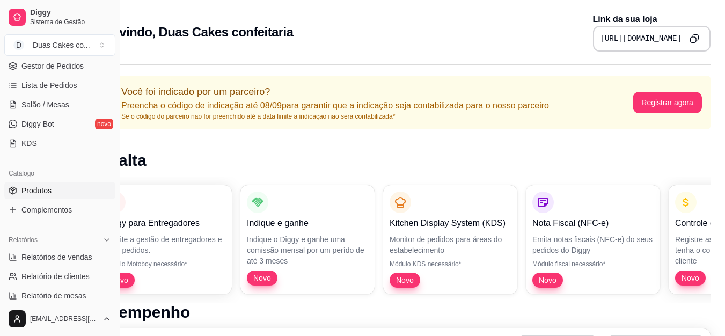
click at [56, 191] on link "Produtos" at bounding box center [59, 190] width 111 height 17
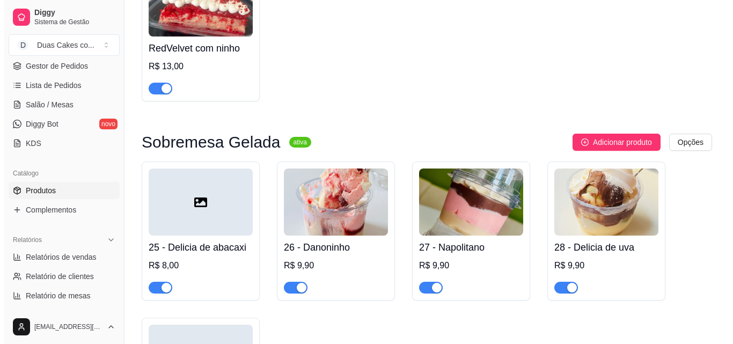
scroll to position [1448, 0]
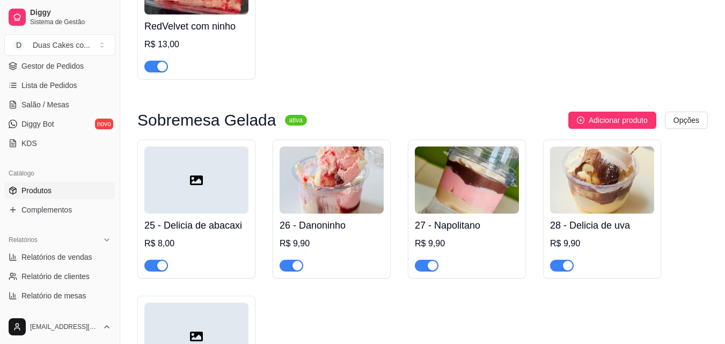
click at [445, 194] on img at bounding box center [467, 179] width 104 height 67
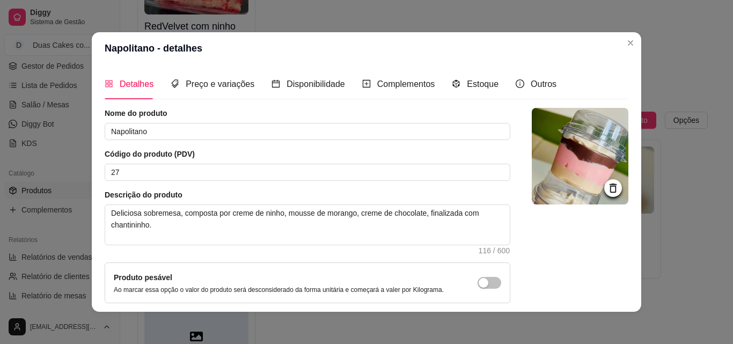
click at [604, 180] on div at bounding box center [613, 188] width 18 height 18
click at [609, 184] on icon at bounding box center [612, 187] width 7 height 9
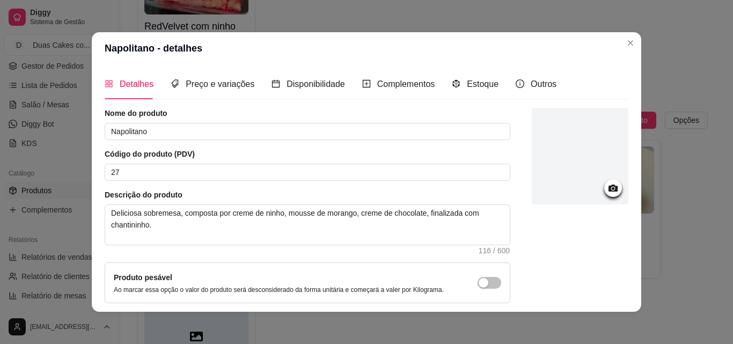
click at [607, 185] on icon at bounding box center [613, 188] width 12 height 12
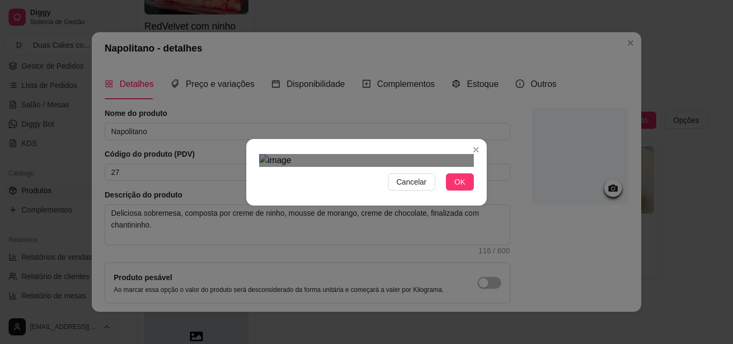
click at [487, 318] on div "Cancelar OK" at bounding box center [366, 172] width 733 height 344
click at [223, 308] on div "Cancelar OK" at bounding box center [366, 172] width 733 height 344
click at [293, 217] on div "Use the arrow keys to move the crop selection area" at bounding box center [366, 324] width 215 height 215
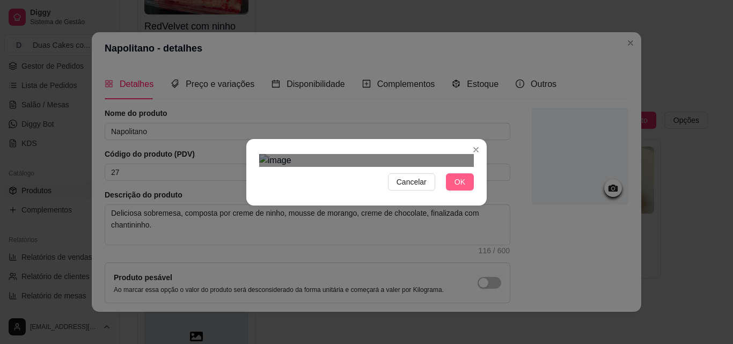
click at [452, 190] on button "OK" at bounding box center [460, 181] width 28 height 17
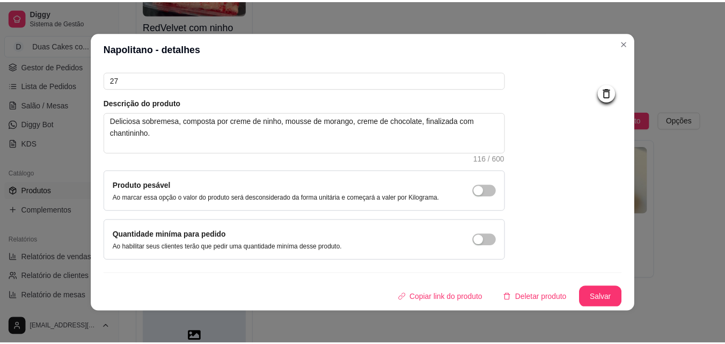
scroll to position [93, 0]
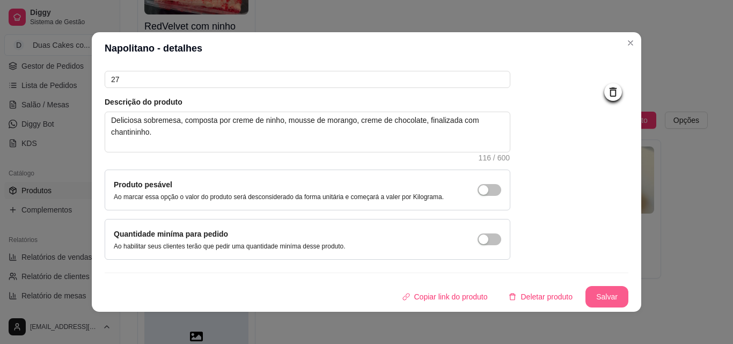
click at [585, 290] on button "Salvar" at bounding box center [606, 296] width 43 height 21
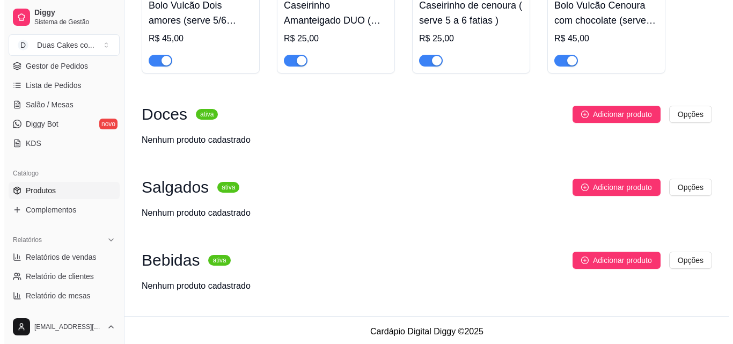
scroll to position [2231, 0]
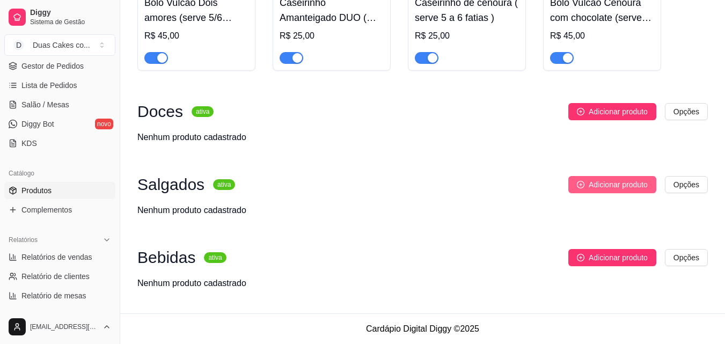
click at [615, 187] on span "Adicionar produto" at bounding box center [617, 185] width 59 height 12
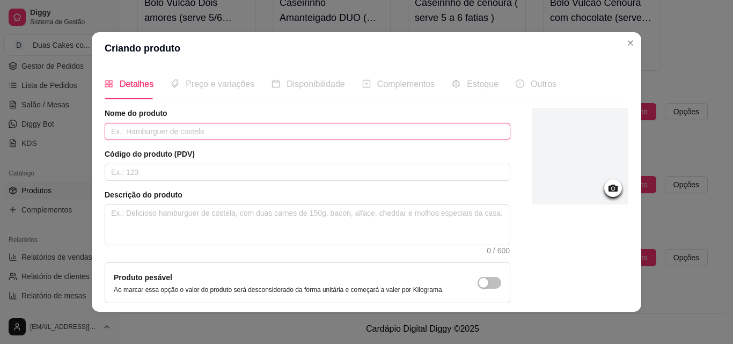
click at [188, 129] on input "text" at bounding box center [308, 131] width 406 height 17
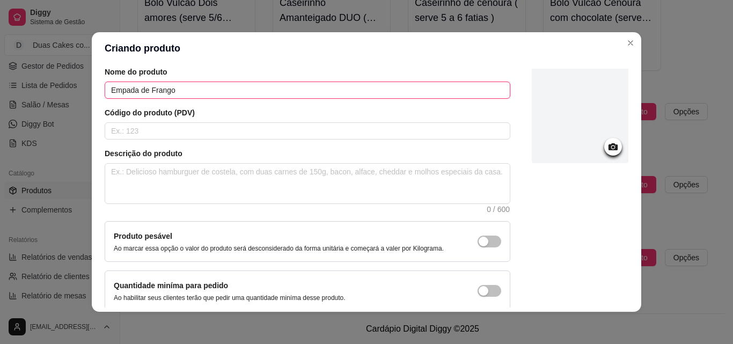
scroll to position [93, 0]
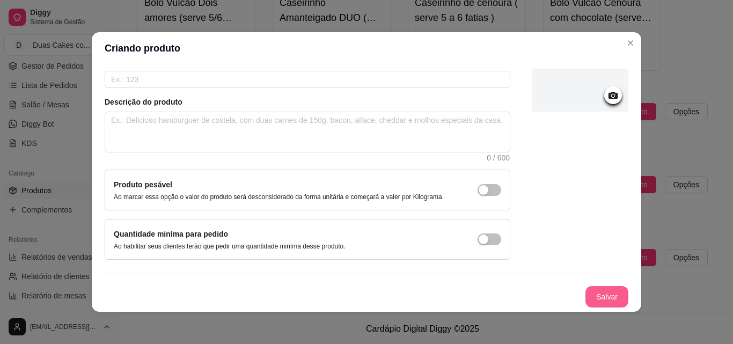
click at [585, 296] on button "Salvar" at bounding box center [606, 296] width 43 height 21
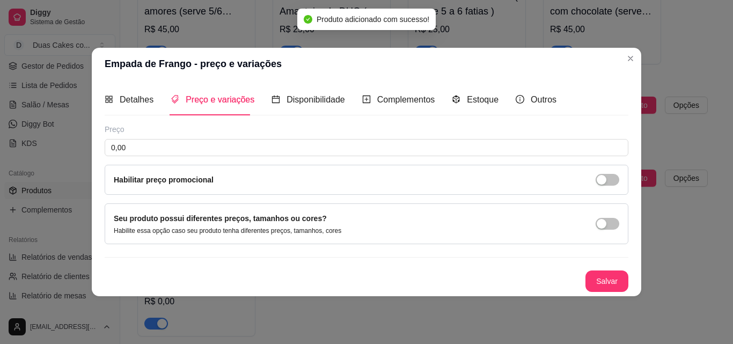
scroll to position [0, 0]
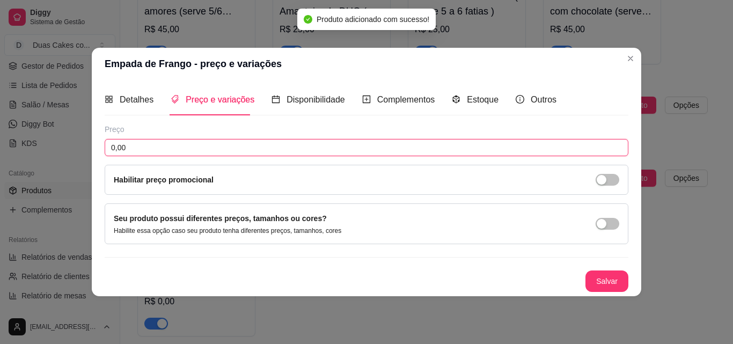
click at [149, 150] on input "0,00" at bounding box center [367, 147] width 524 height 17
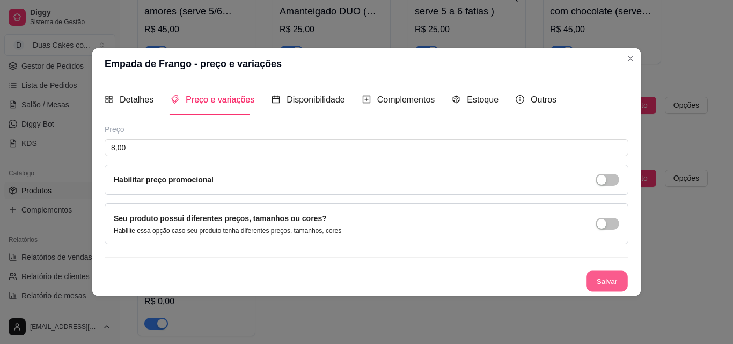
click at [620, 286] on button "Salvar" at bounding box center [607, 280] width 42 height 21
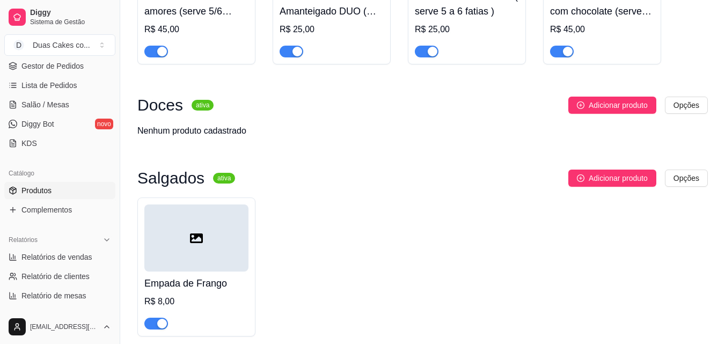
click at [618, 196] on div "Salgados ativa Adicionar produto Opções Empada de Frango R$ 8,00" at bounding box center [422, 252] width 570 height 167
click at [622, 184] on span "Adicionar produto" at bounding box center [617, 178] width 59 height 12
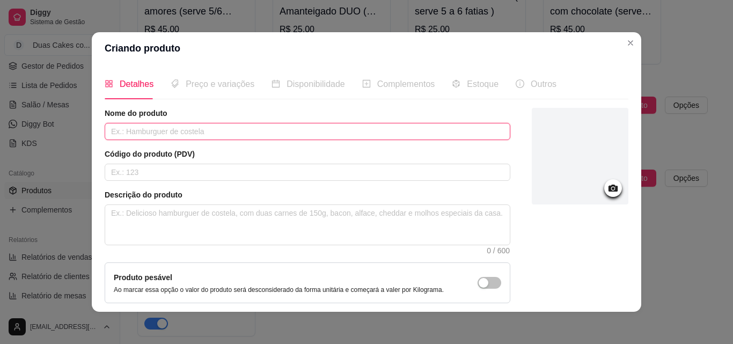
click at [338, 123] on input "text" at bounding box center [308, 131] width 406 height 17
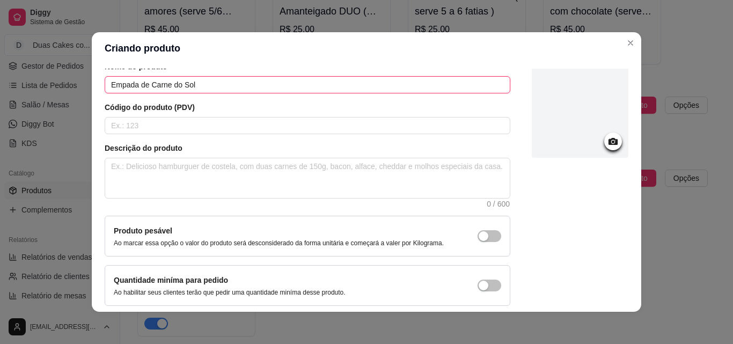
scroll to position [93, 0]
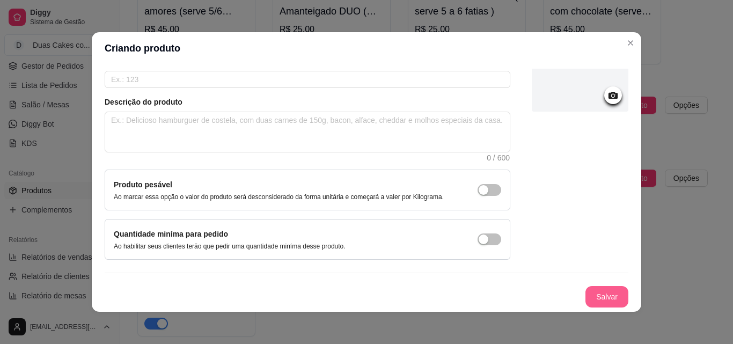
click at [592, 302] on button "Salvar" at bounding box center [606, 296] width 43 height 21
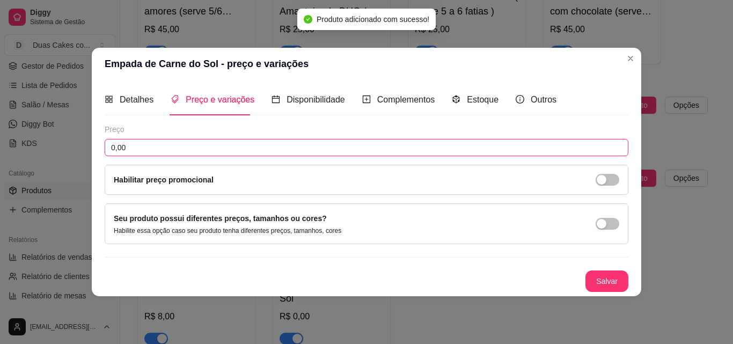
click at [429, 141] on input "0,00" at bounding box center [367, 147] width 524 height 17
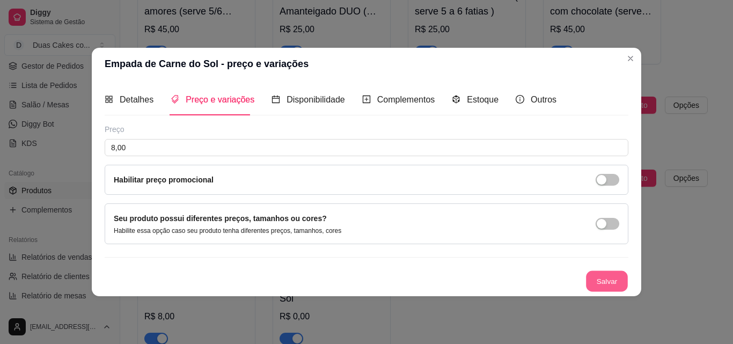
click at [616, 278] on button "Salvar" at bounding box center [607, 280] width 42 height 21
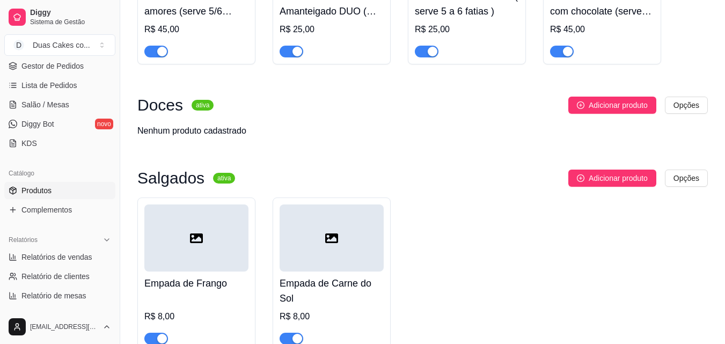
click at [230, 279] on div "Empada de Frango R$ 8,00" at bounding box center [196, 307] width 104 height 73
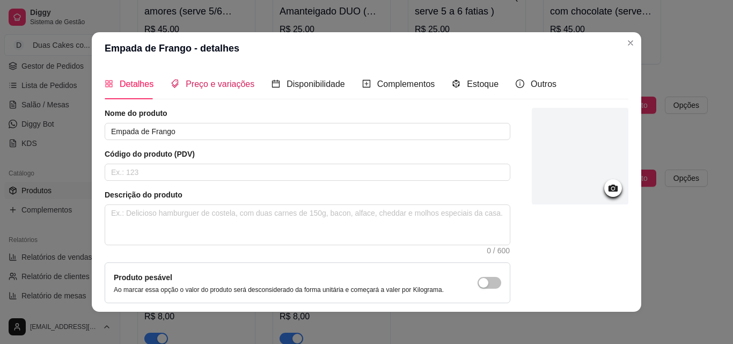
click at [193, 89] on span "Preço e variações" at bounding box center [220, 83] width 69 height 9
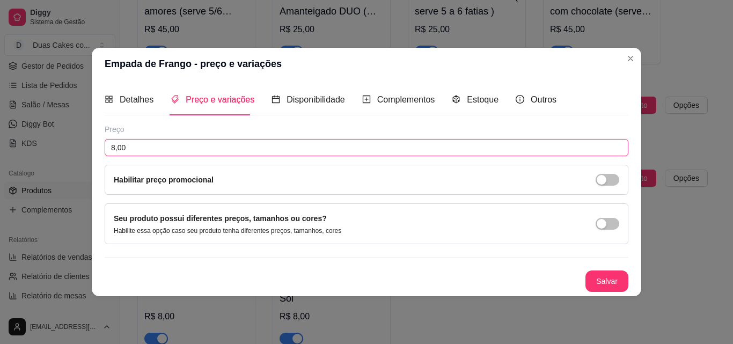
click at [187, 153] on input "8,00" at bounding box center [367, 147] width 524 height 17
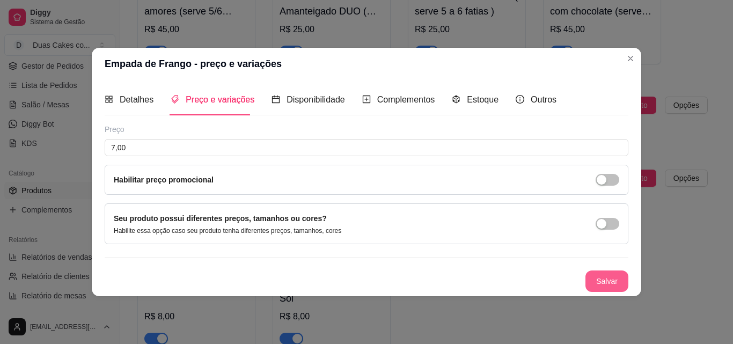
click at [594, 274] on button "Salvar" at bounding box center [606, 280] width 43 height 21
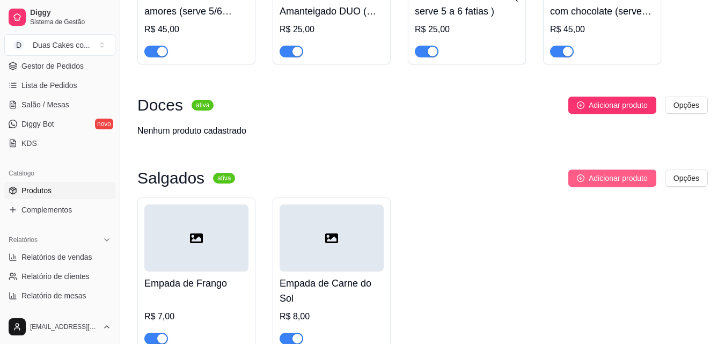
click at [591, 176] on button "Adicionar produto" at bounding box center [612, 177] width 88 height 17
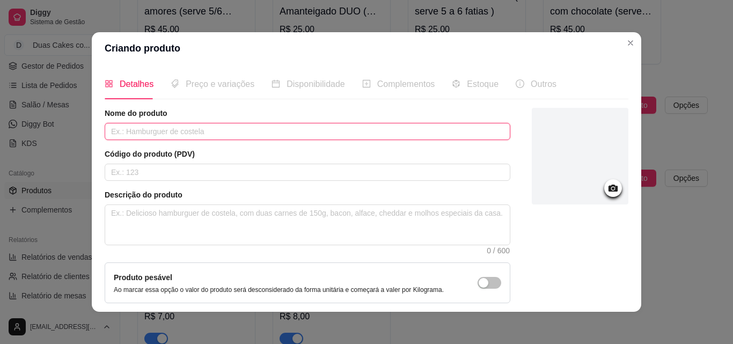
click at [174, 128] on input "text" at bounding box center [308, 131] width 406 height 17
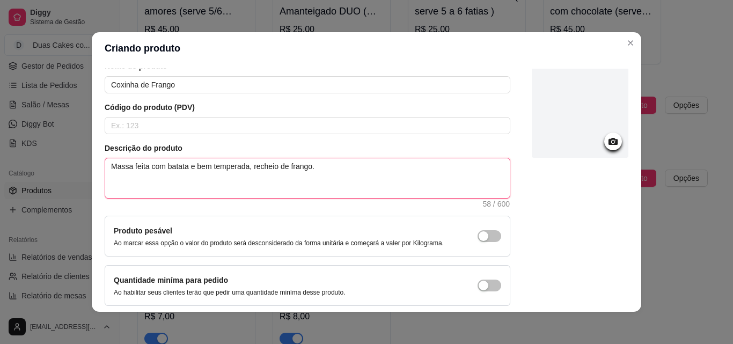
scroll to position [93, 0]
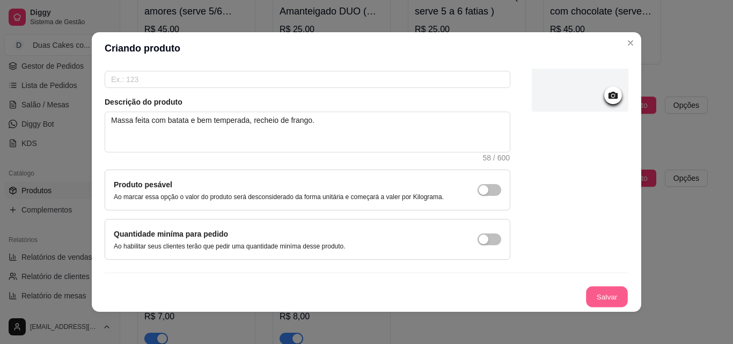
click at [594, 289] on button "Salvar" at bounding box center [607, 296] width 42 height 21
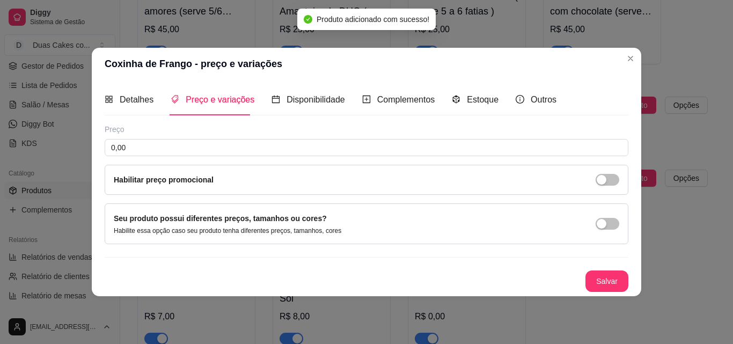
scroll to position [0, 0]
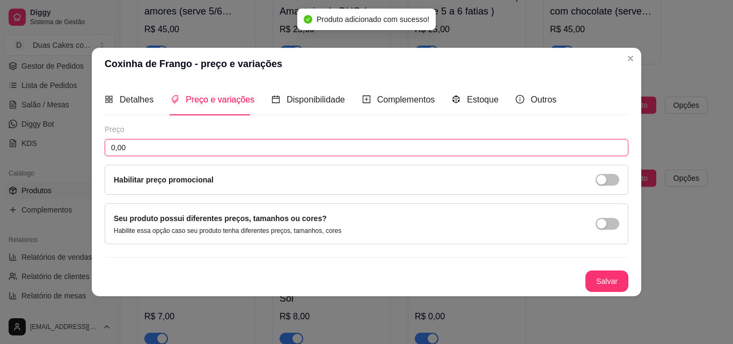
click at [170, 142] on input "0,00" at bounding box center [367, 147] width 524 height 17
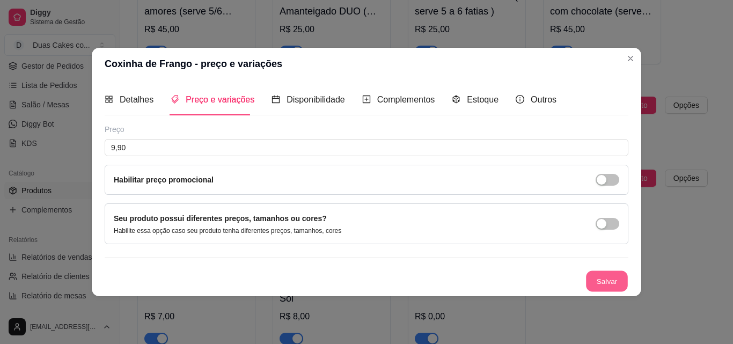
click at [601, 282] on button "Salvar" at bounding box center [607, 280] width 42 height 21
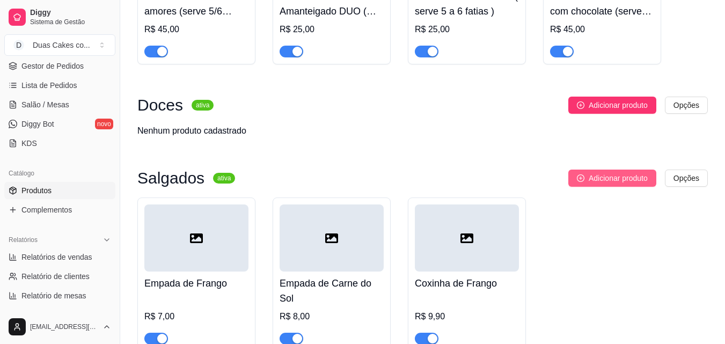
click at [593, 180] on span "Adicionar produto" at bounding box center [617, 178] width 59 height 12
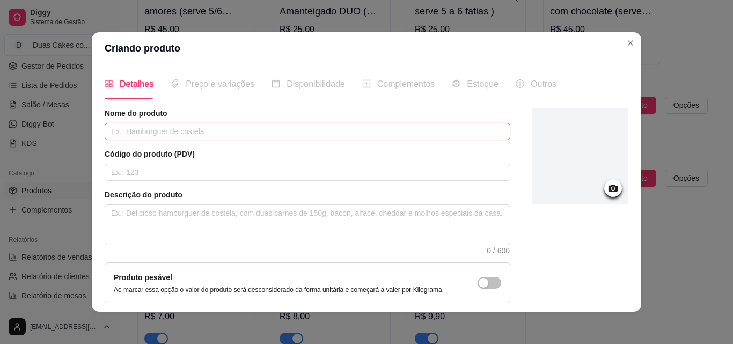
click at [199, 136] on input "text" at bounding box center [308, 131] width 406 height 17
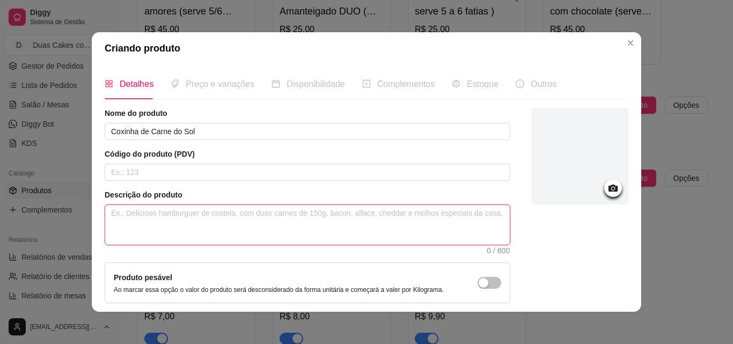
click at [149, 222] on textarea at bounding box center [307, 225] width 404 height 40
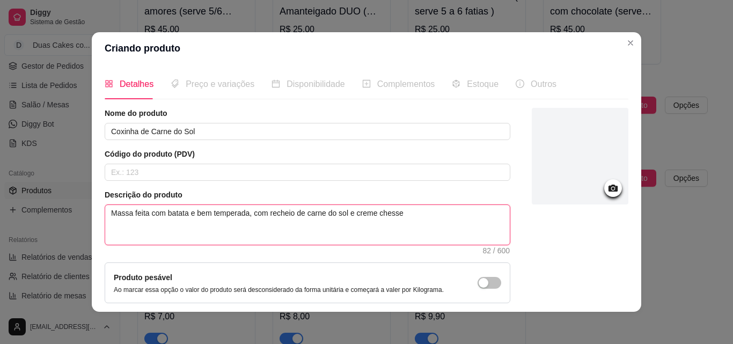
drag, startPoint x: 397, startPoint y: 216, endPoint x: 352, endPoint y: 212, distance: 45.2
click at [352, 212] on textarea "Massa feita com batata e bem temperada, com recheio de carne do sol e creme che…" at bounding box center [307, 225] width 404 height 40
paste textarea "cream chee"
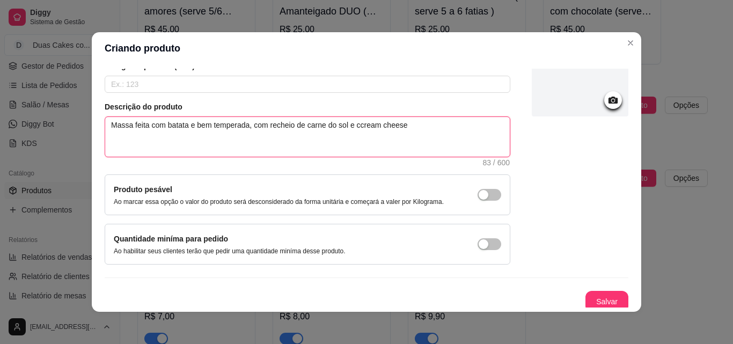
scroll to position [93, 0]
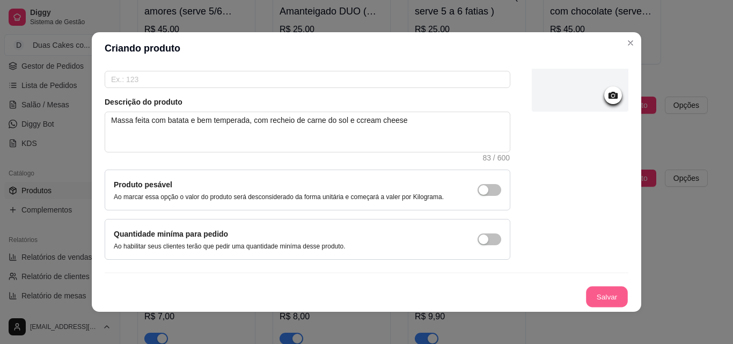
click at [600, 291] on button "Salvar" at bounding box center [607, 296] width 42 height 21
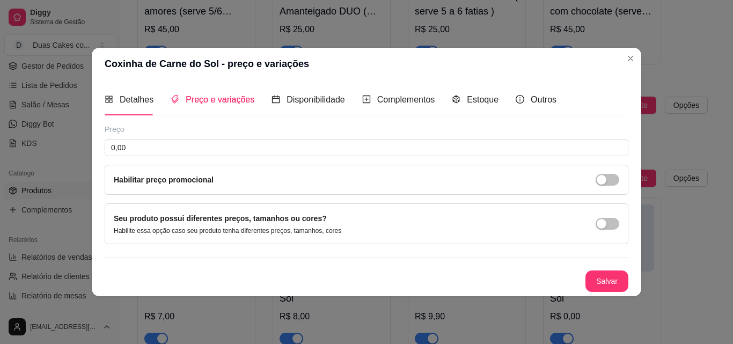
scroll to position [0, 0]
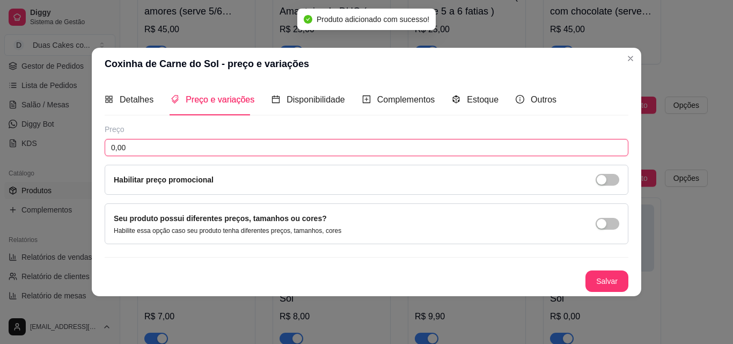
drag, startPoint x: 156, startPoint y: 151, endPoint x: 70, endPoint y: 152, distance: 85.8
click at [70, 152] on div "Coxinha de Carne do Sol - preço e variações Detalhes Preço e variações Disponib…" at bounding box center [366, 172] width 733 height 344
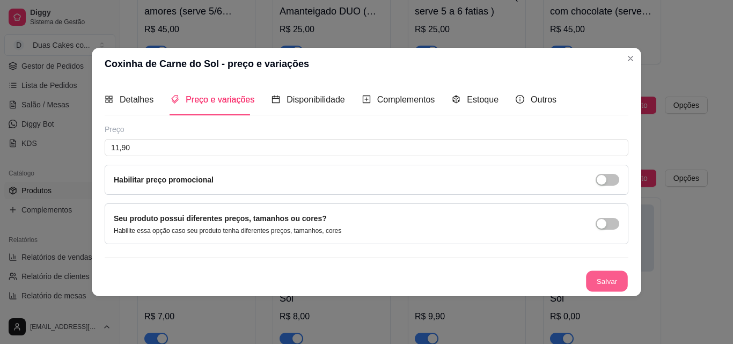
click at [605, 284] on button "Salvar" at bounding box center [607, 280] width 42 height 21
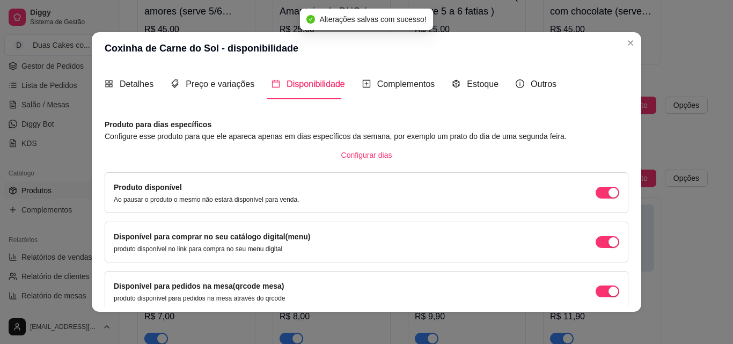
scroll to position [97, 0]
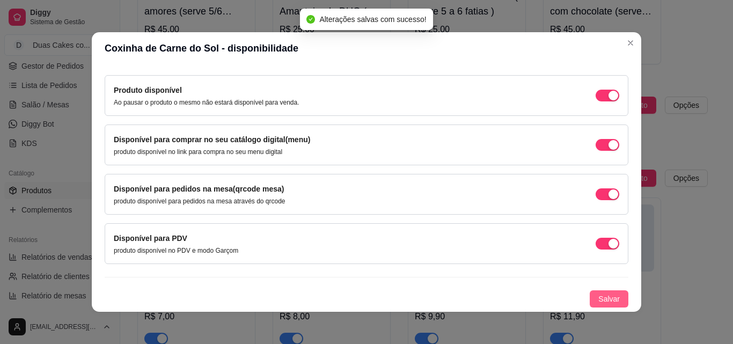
click at [595, 291] on button "Salvar" at bounding box center [608, 298] width 39 height 17
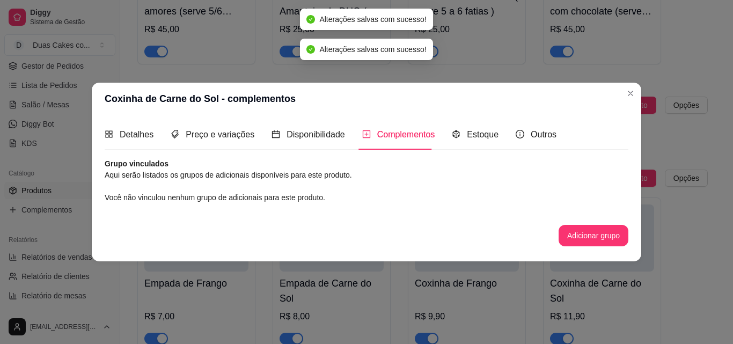
scroll to position [0, 0]
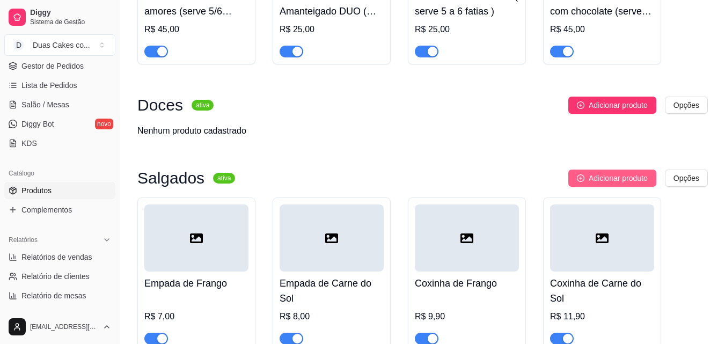
click at [588, 184] on span "Adicionar produto" at bounding box center [617, 178] width 59 height 12
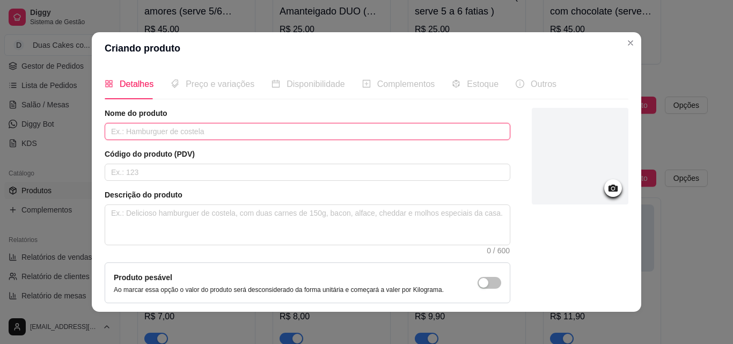
click at [197, 130] on input "text" at bounding box center [308, 131] width 406 height 17
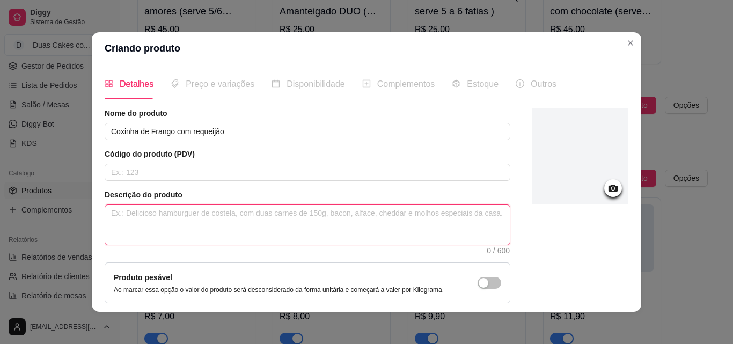
click at [203, 230] on textarea at bounding box center [307, 225] width 404 height 40
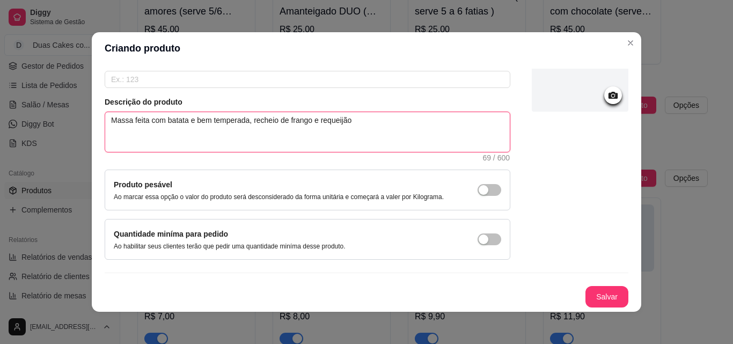
scroll to position [2, 0]
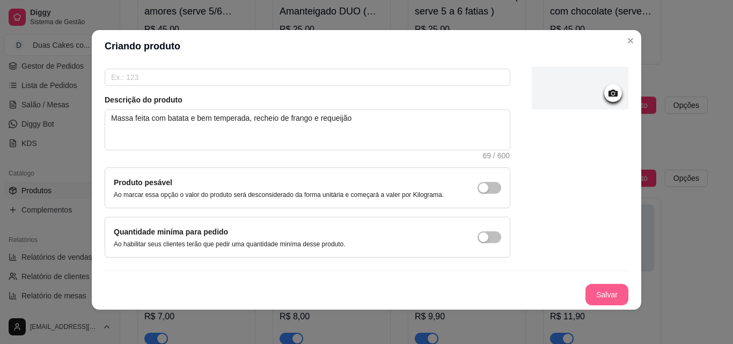
click at [603, 298] on button "Salvar" at bounding box center [606, 294] width 43 height 21
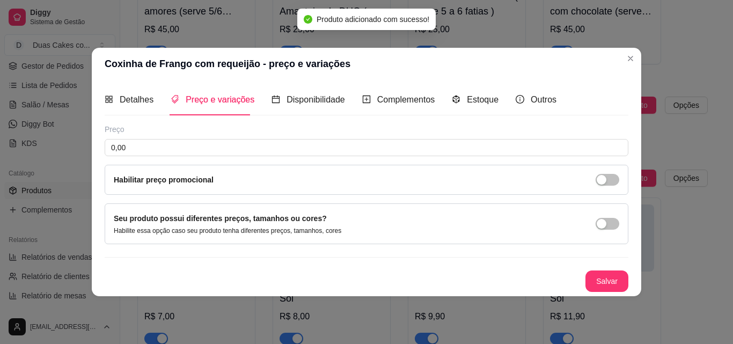
scroll to position [0, 0]
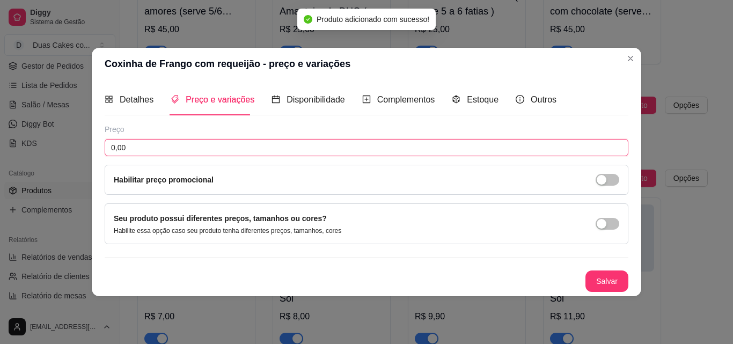
click at [247, 142] on input "0,00" at bounding box center [367, 147] width 524 height 17
drag, startPoint x: 224, startPoint y: 145, endPoint x: 76, endPoint y: 139, distance: 147.6
click at [78, 141] on div "Coxinha de Frango com requeijão - preço e variações Detalhes Preço e variações …" at bounding box center [366, 172] width 733 height 344
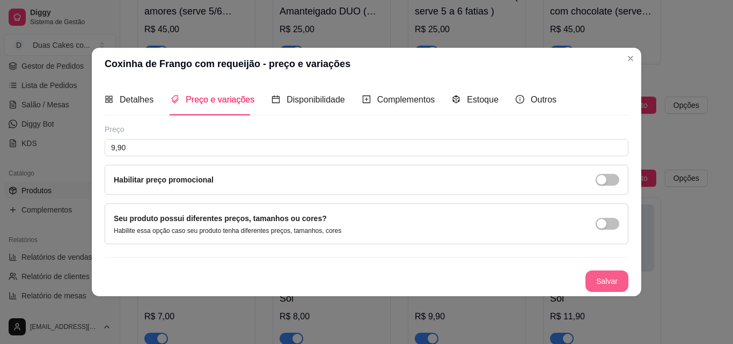
click at [606, 277] on button "Salvar" at bounding box center [606, 280] width 43 height 21
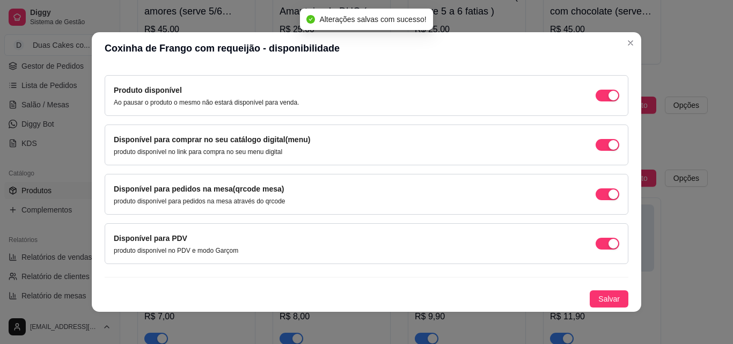
scroll to position [2, 0]
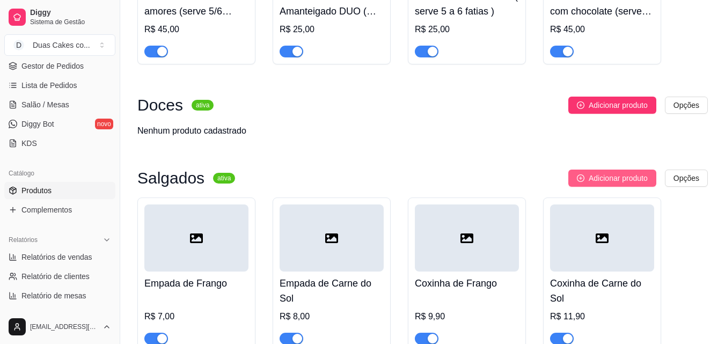
click at [608, 179] on span "Adicionar produto" at bounding box center [617, 178] width 59 height 12
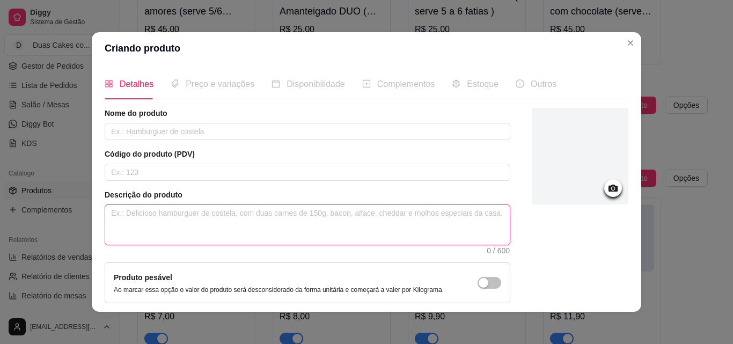
click at [179, 228] on textarea at bounding box center [307, 225] width 404 height 40
paste textarea "Massa feita com batata e bem temperada"
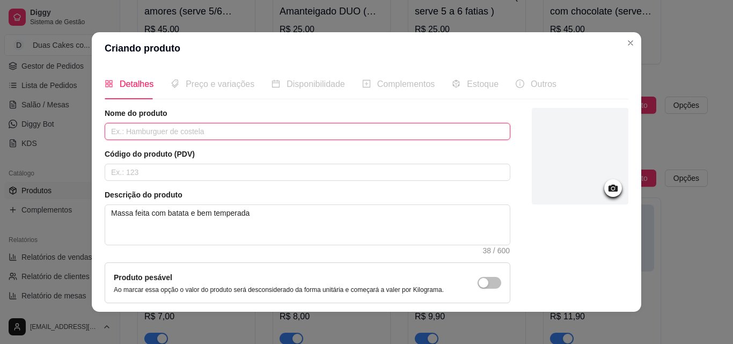
click at [119, 130] on input "text" at bounding box center [308, 131] width 406 height 17
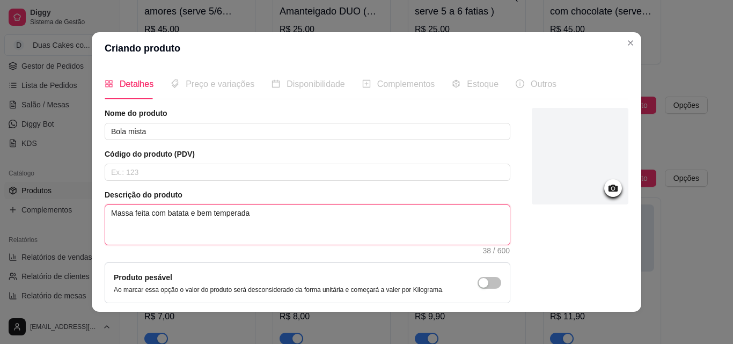
click at [263, 227] on textarea "Massa feita com batata e bem temperada" at bounding box center [307, 225] width 404 height 40
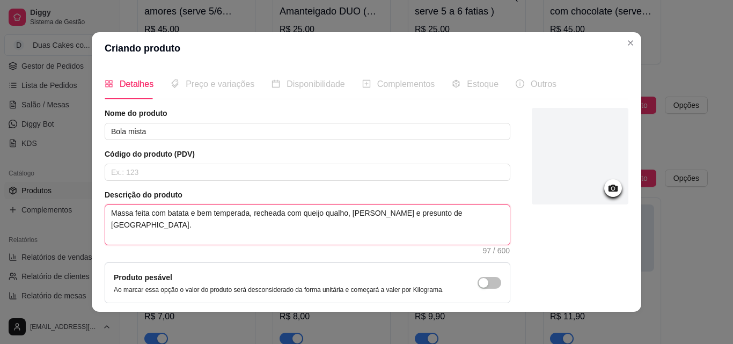
drag, startPoint x: 362, startPoint y: 215, endPoint x: 331, endPoint y: 216, distance: 30.6
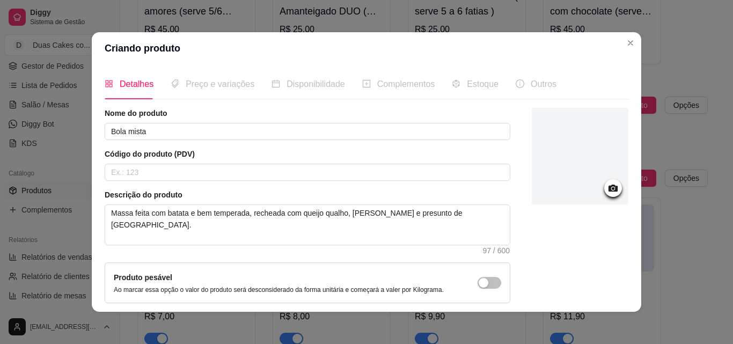
drag, startPoint x: 331, startPoint y: 216, endPoint x: 338, endPoint y: 250, distance: 35.6
click at [338, 250] on div "Descrição do produto Massa feita com batata e bem temperada, recheada com queij…" at bounding box center [308, 221] width 406 height 64
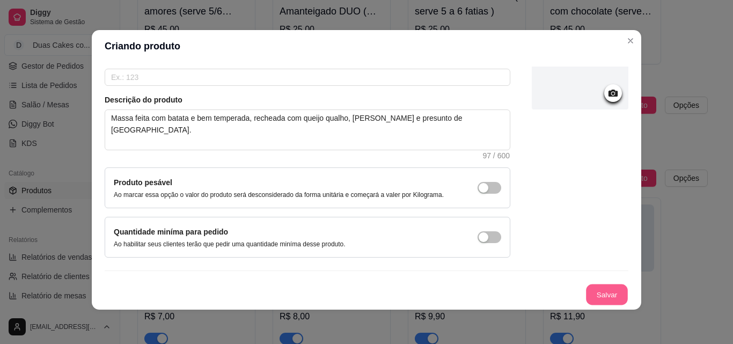
click at [600, 301] on button "Salvar" at bounding box center [607, 294] width 42 height 21
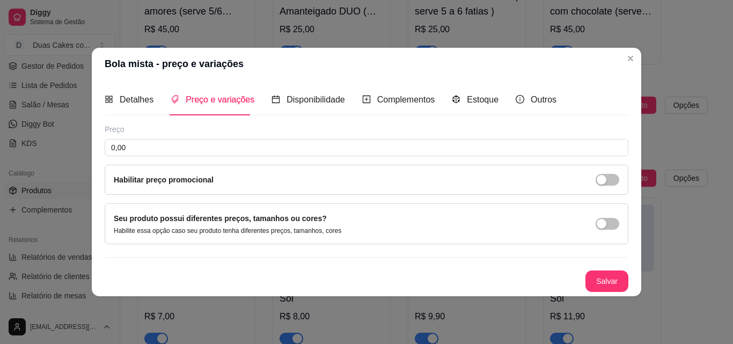
scroll to position [0, 0]
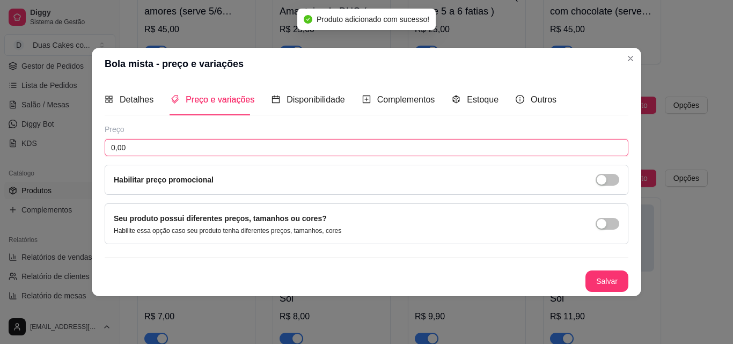
click at [393, 150] on input "0,00" at bounding box center [367, 147] width 524 height 17
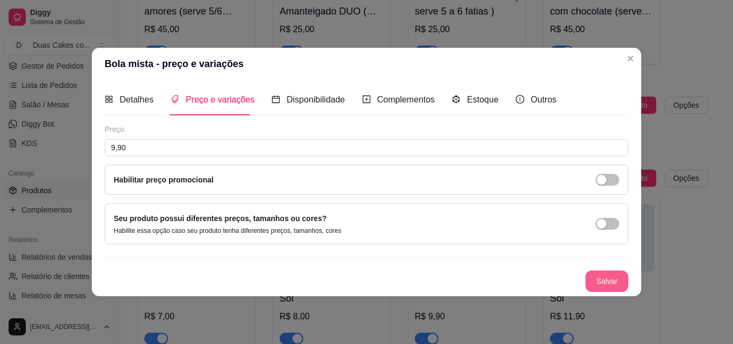
click at [609, 276] on button "Salvar" at bounding box center [606, 280] width 43 height 21
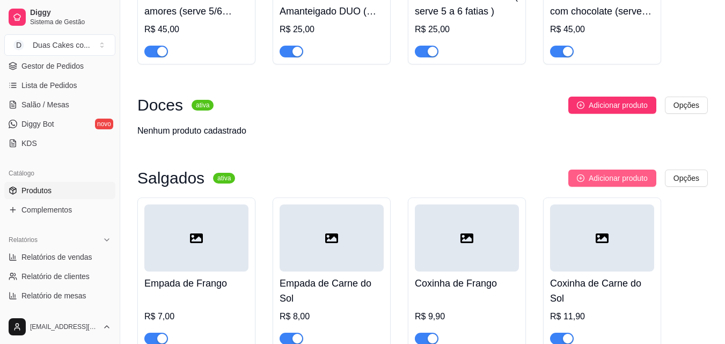
click at [630, 184] on span "Adicionar produto" at bounding box center [617, 178] width 59 height 12
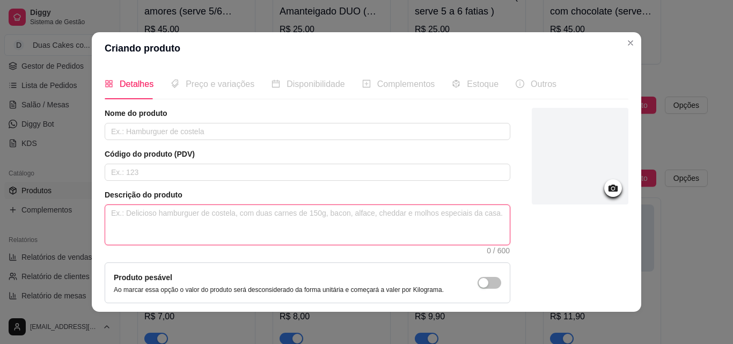
click at [218, 215] on textarea at bounding box center [307, 225] width 404 height 40
paste textarea "Massa feita com batata e bem temperada"
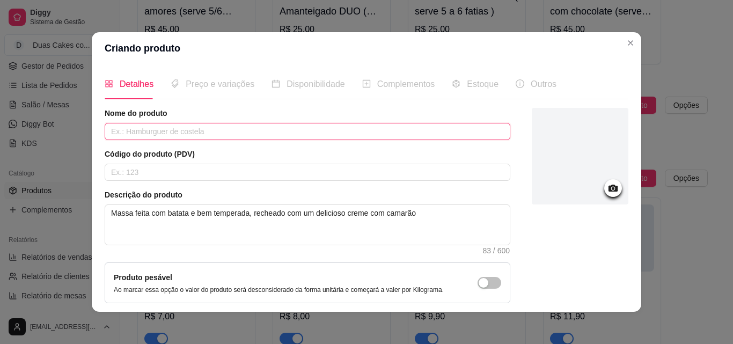
click at [202, 132] on input "text" at bounding box center [308, 131] width 406 height 17
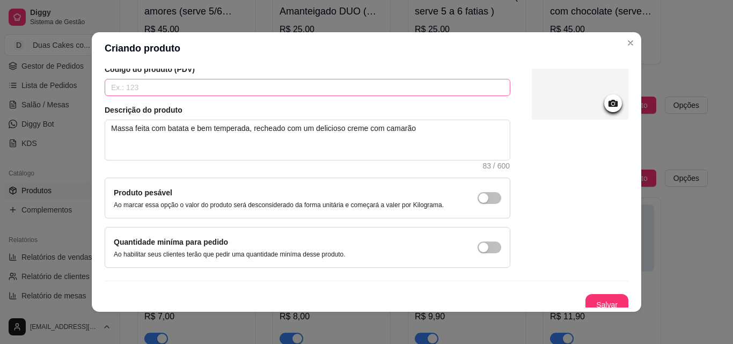
scroll to position [93, 0]
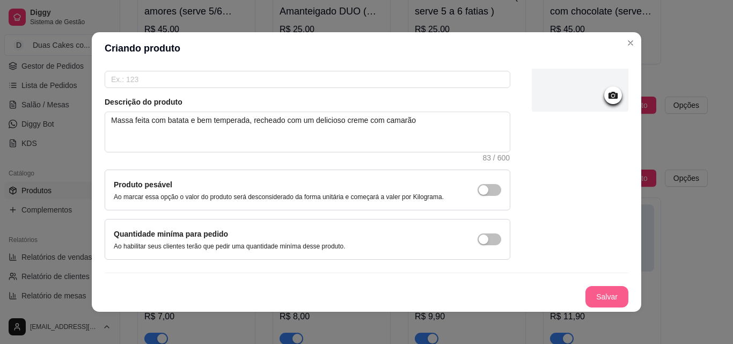
click at [595, 303] on button "Salvar" at bounding box center [606, 296] width 43 height 21
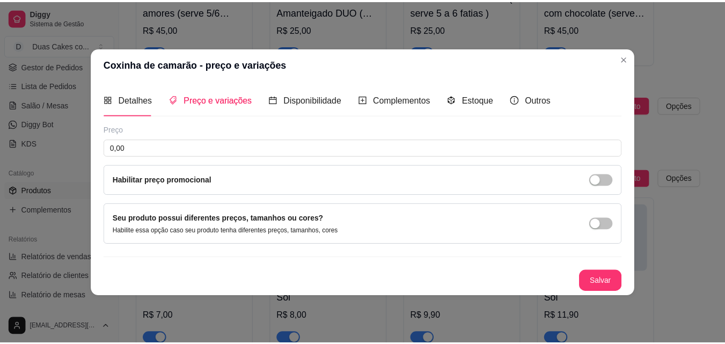
scroll to position [0, 0]
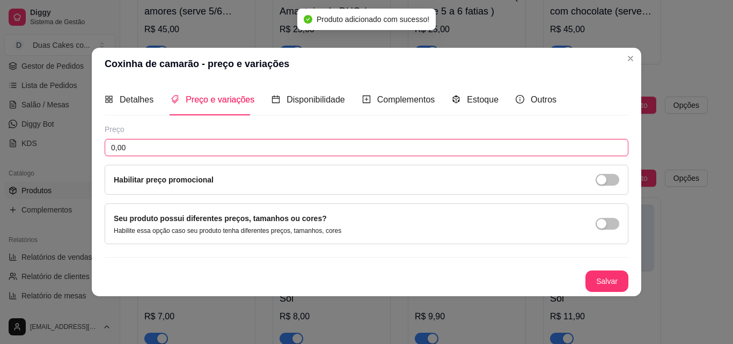
click at [235, 149] on input "0,00" at bounding box center [367, 147] width 524 height 17
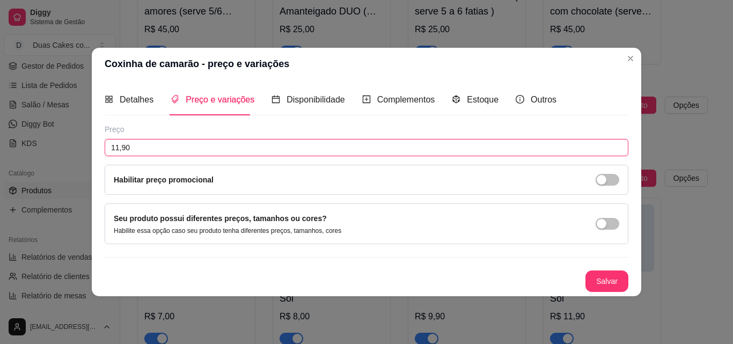
drag, startPoint x: 138, startPoint y: 143, endPoint x: 42, endPoint y: 145, distance: 96.1
click at [42, 145] on div "Coxinha de camarão - preço e variações Detalhes Preço e variações Disponibilida…" at bounding box center [366, 172] width 733 height 344
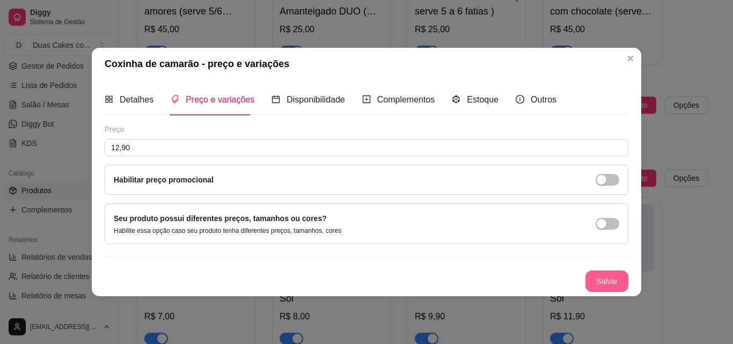
click at [600, 278] on button "Salvar" at bounding box center [606, 280] width 43 height 21
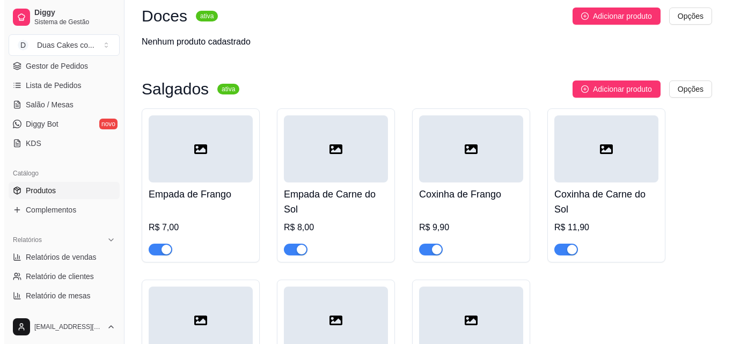
scroll to position [2339, 0]
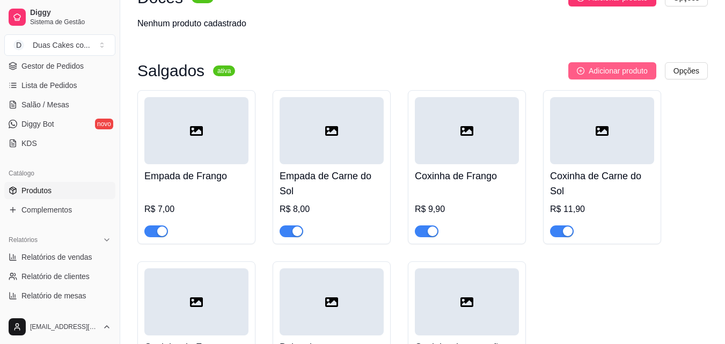
click at [620, 77] on span "Adicionar produto" at bounding box center [617, 71] width 59 height 12
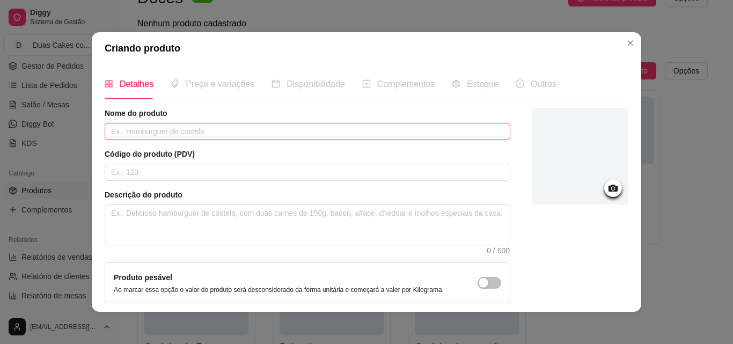
click at [316, 132] on input "text" at bounding box center [308, 131] width 406 height 17
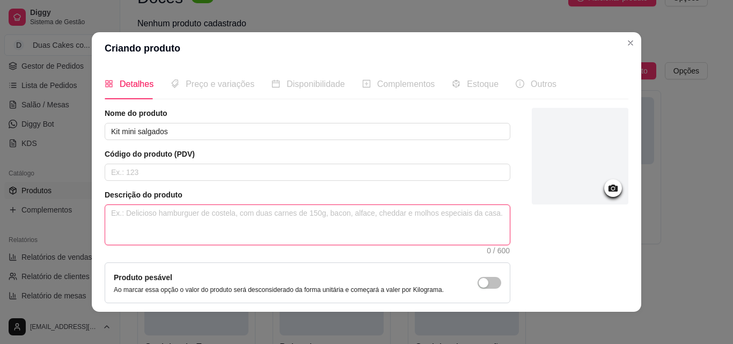
click at [193, 217] on textarea at bounding box center [307, 225] width 404 height 40
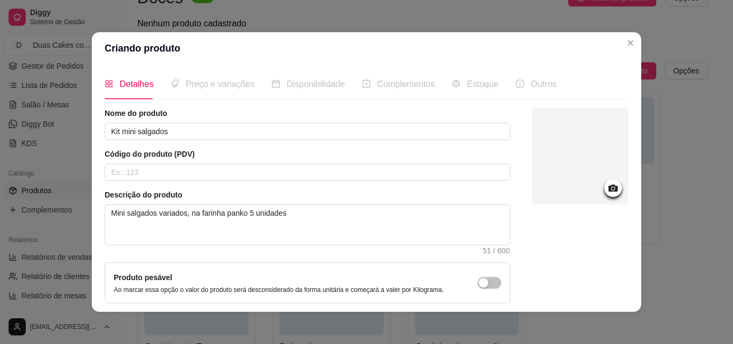
click at [607, 187] on icon at bounding box center [613, 188] width 12 height 12
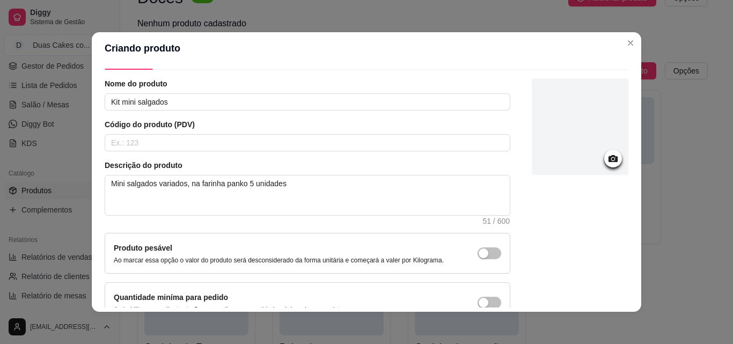
scroll to position [93, 0]
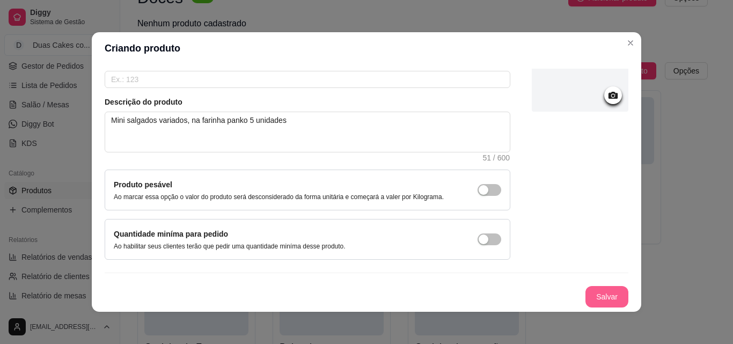
click at [596, 294] on button "Salvar" at bounding box center [606, 296] width 43 height 21
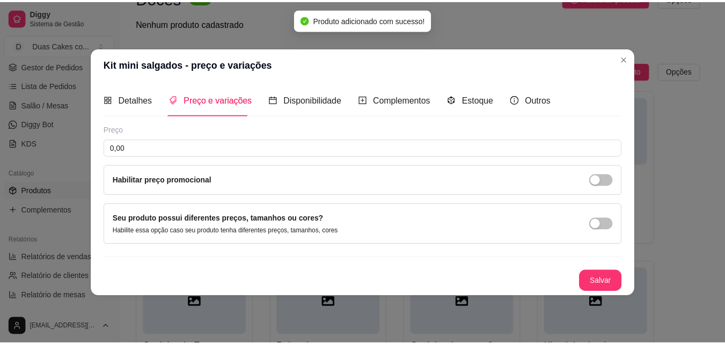
scroll to position [0, 0]
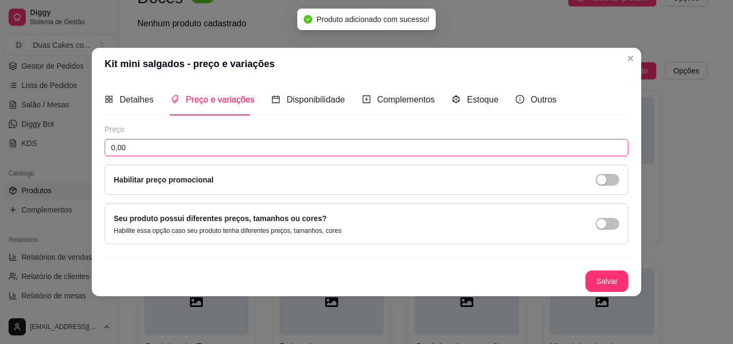
click at [337, 150] on input "0,00" at bounding box center [367, 147] width 524 height 17
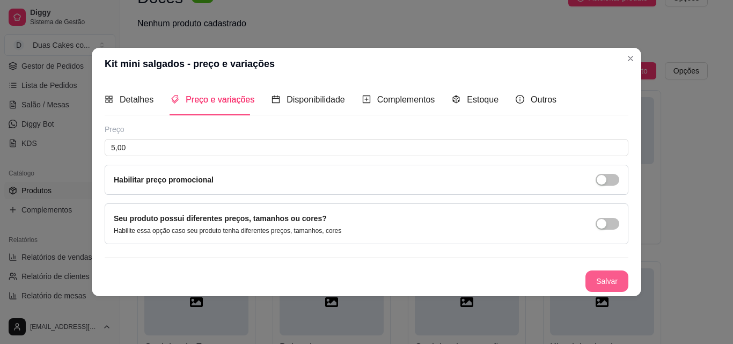
click at [612, 275] on button "Salvar" at bounding box center [606, 280] width 43 height 21
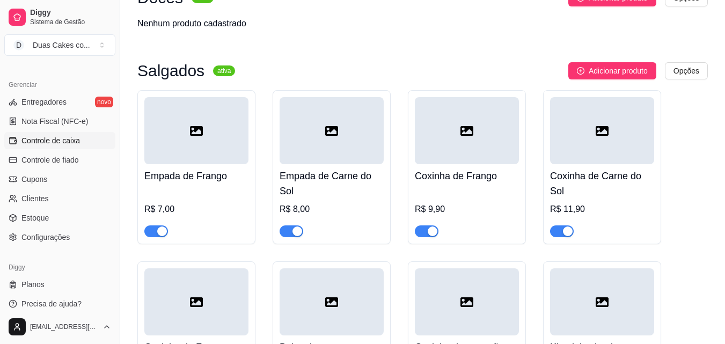
scroll to position [428, 0]
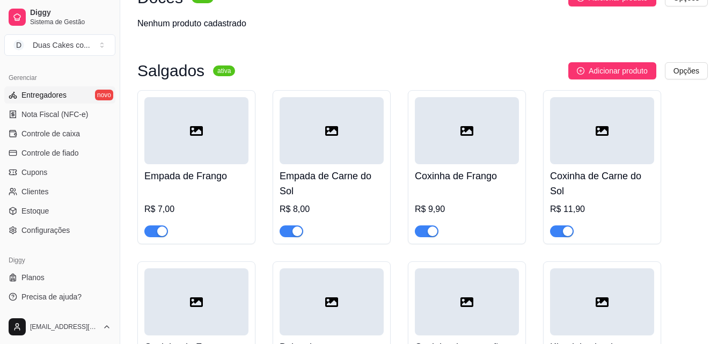
click at [66, 96] on link "Entregadores novo" at bounding box center [59, 94] width 111 height 17
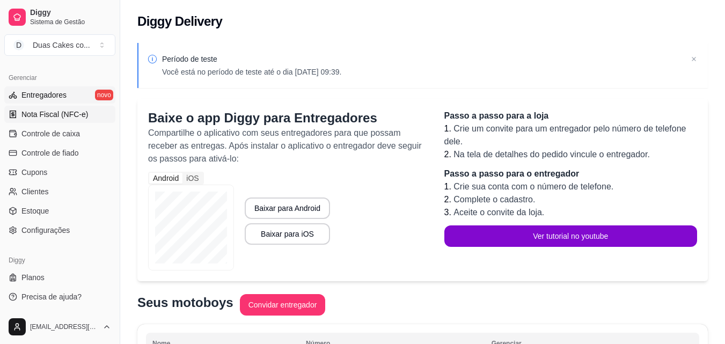
click at [69, 122] on link "Nota Fiscal (NFC-e)" at bounding box center [59, 114] width 111 height 17
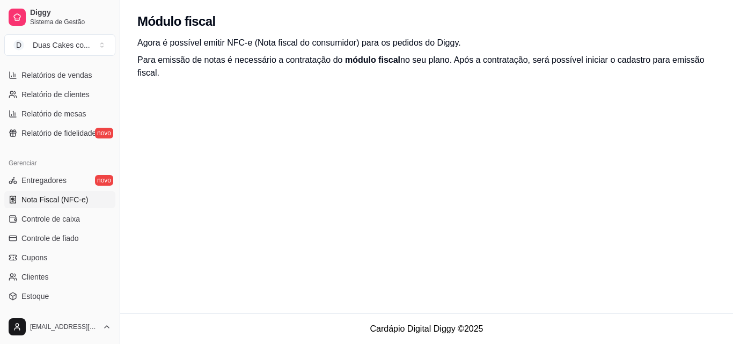
scroll to position [213, 0]
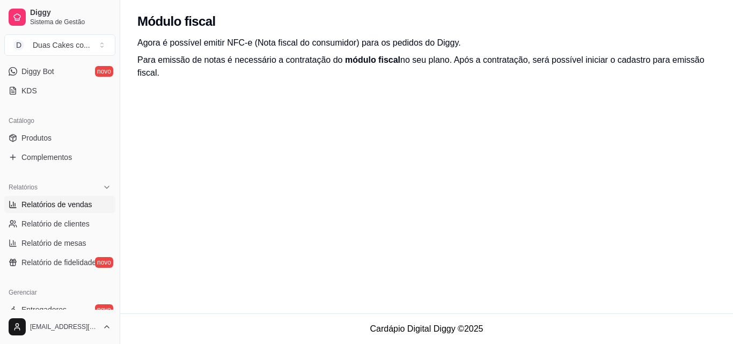
click at [73, 208] on span "Relatórios de vendas" at bounding box center [56, 204] width 71 height 11
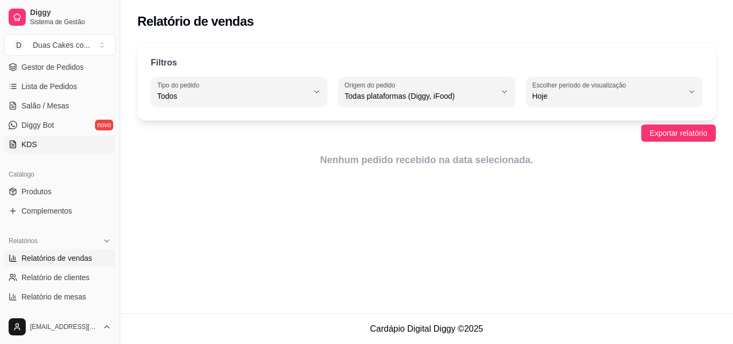
scroll to position [106, 0]
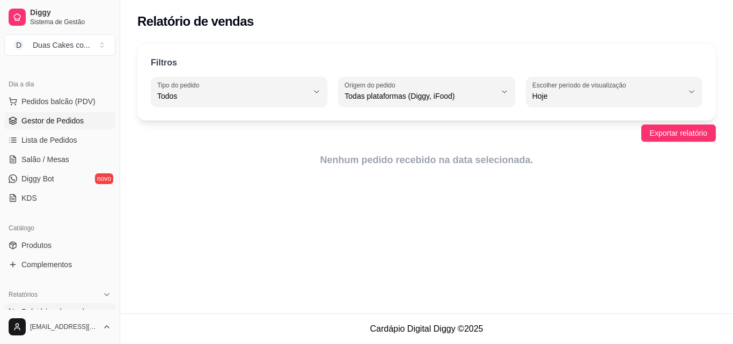
click at [72, 119] on span "Gestor de Pedidos" at bounding box center [52, 120] width 62 height 11
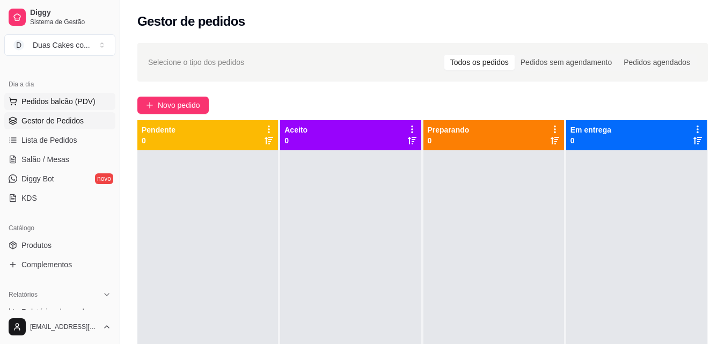
click at [72, 107] on button "Pedidos balcão (PDV)" at bounding box center [59, 101] width 111 height 17
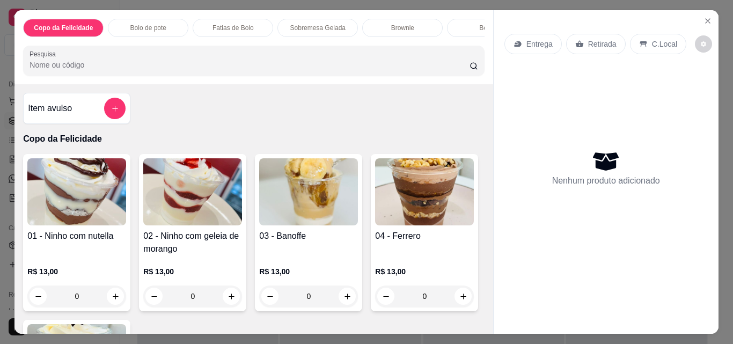
click at [85, 202] on img at bounding box center [76, 191] width 99 height 67
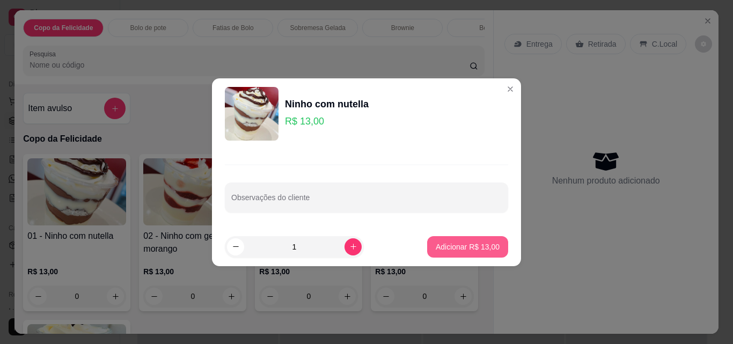
click at [463, 243] on p "Adicionar R$ 13,00" at bounding box center [468, 246] width 64 height 11
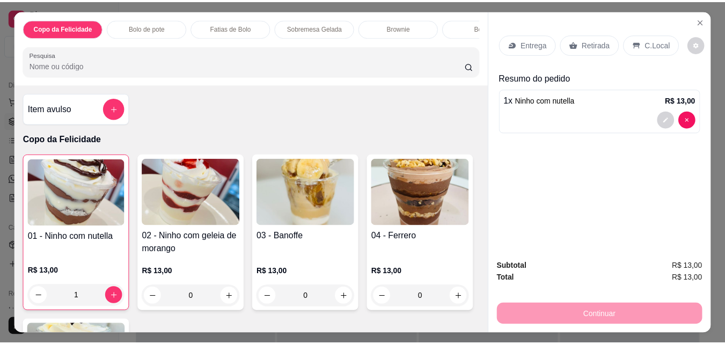
scroll to position [28, 0]
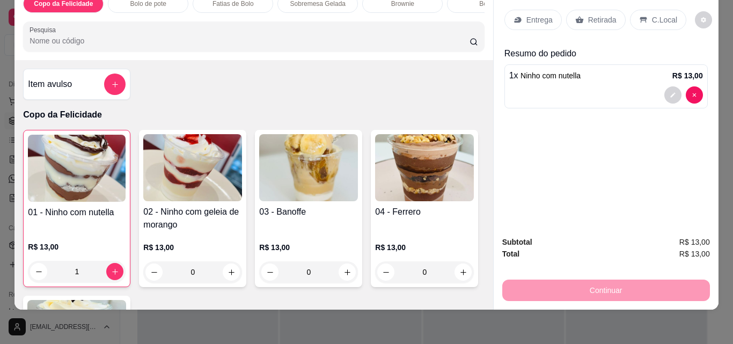
click at [593, 14] on p "Retirada" at bounding box center [602, 19] width 28 height 11
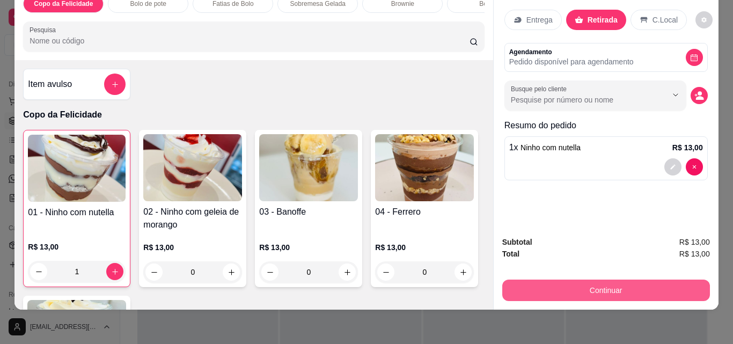
click at [596, 287] on button "Continuar" at bounding box center [606, 289] width 208 height 21
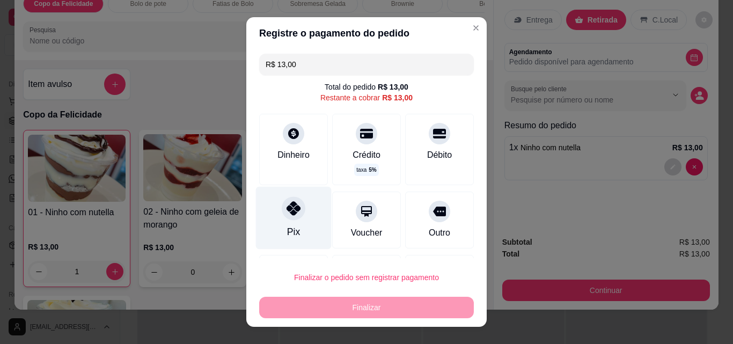
click at [304, 223] on div "Pix" at bounding box center [294, 218] width 76 height 63
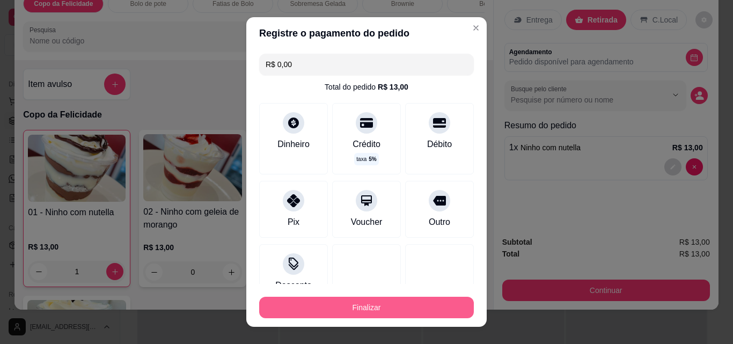
click at [399, 311] on button "Finalizar" at bounding box center [366, 307] width 215 height 21
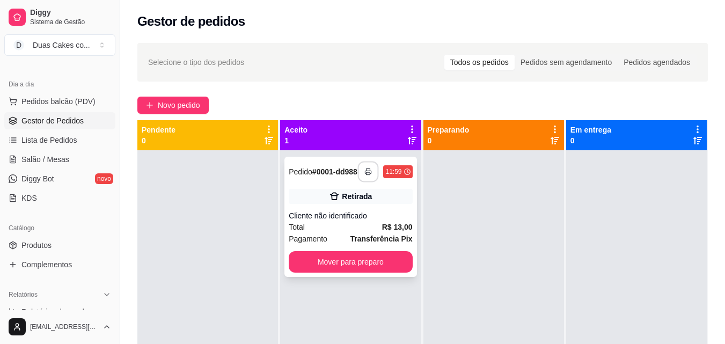
click at [369, 178] on button "button" at bounding box center [368, 171] width 21 height 21
